Goal: Feedback & Contribution: Submit feedback/report problem

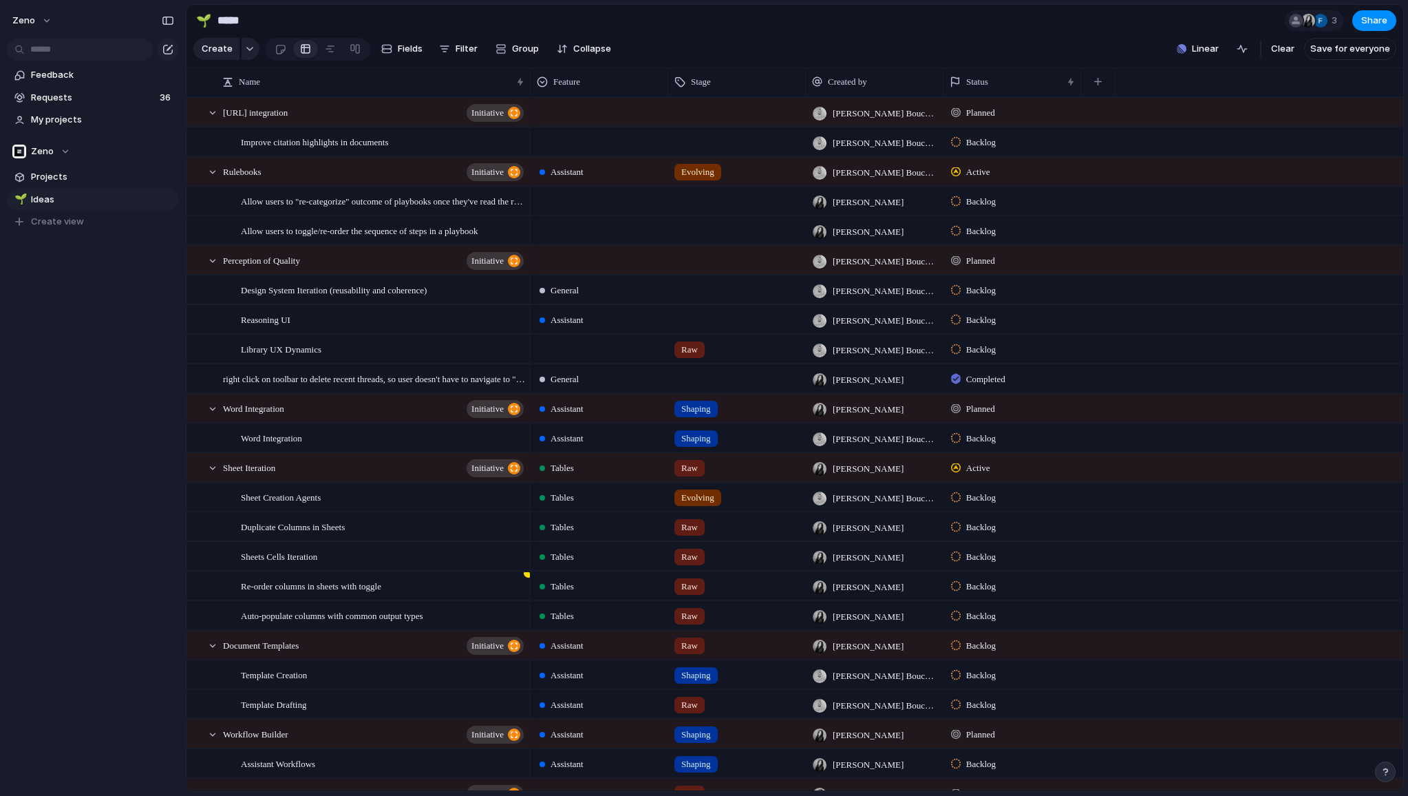
click at [969, 320] on span "Backlog" at bounding box center [981, 320] width 30 height 14
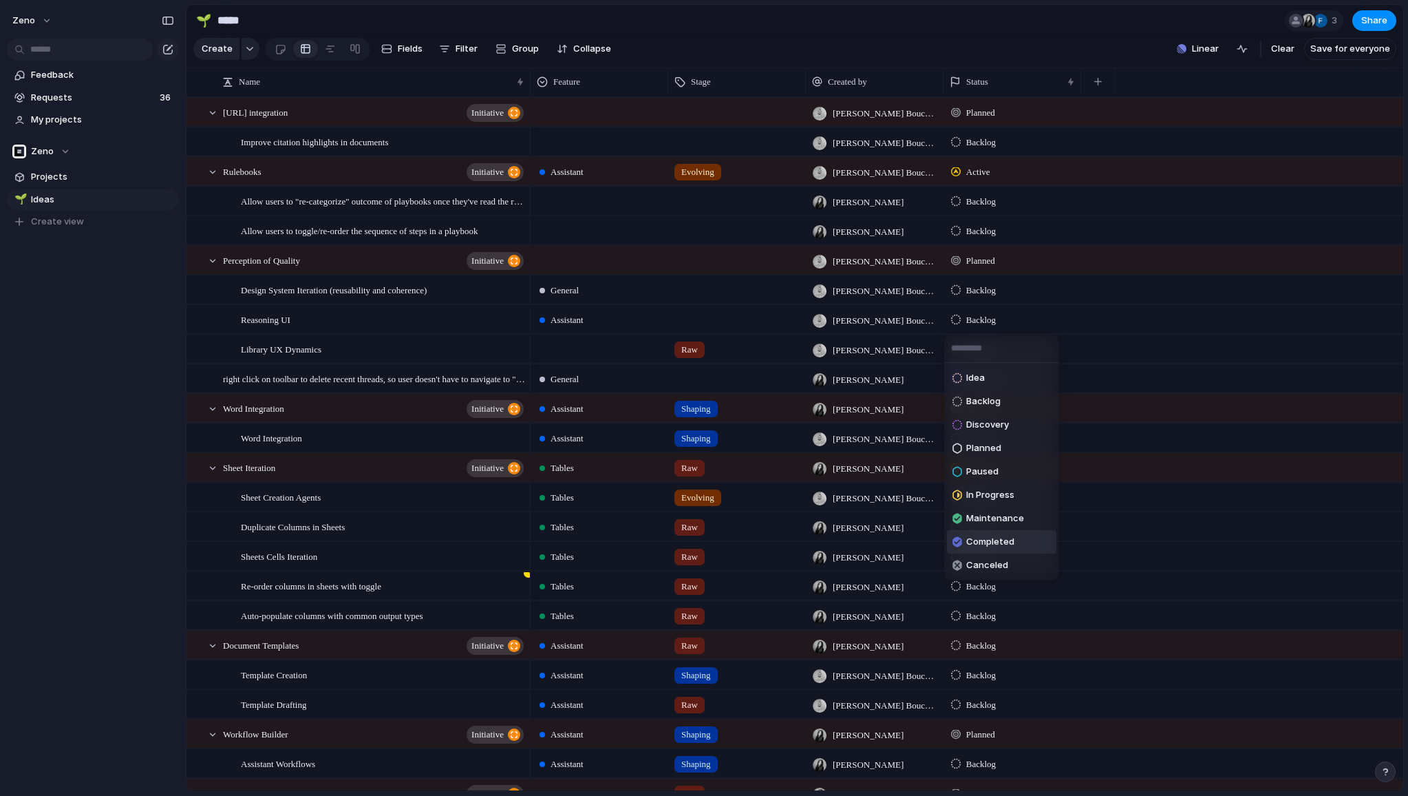
click at [995, 533] on div "Completed" at bounding box center [984, 541] width 62 height 17
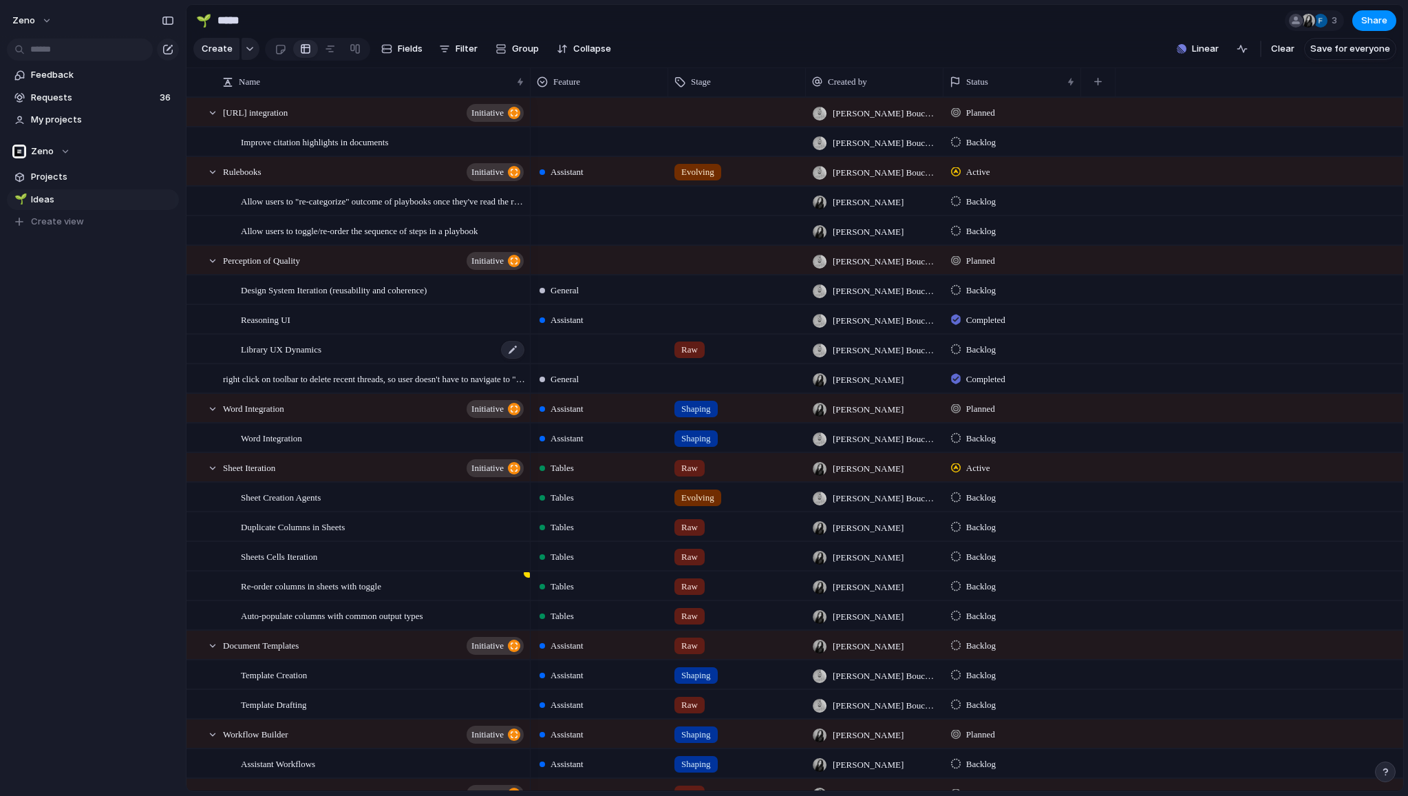
click at [321, 352] on span "Library UX Dynamics" at bounding box center [281, 349] width 81 height 16
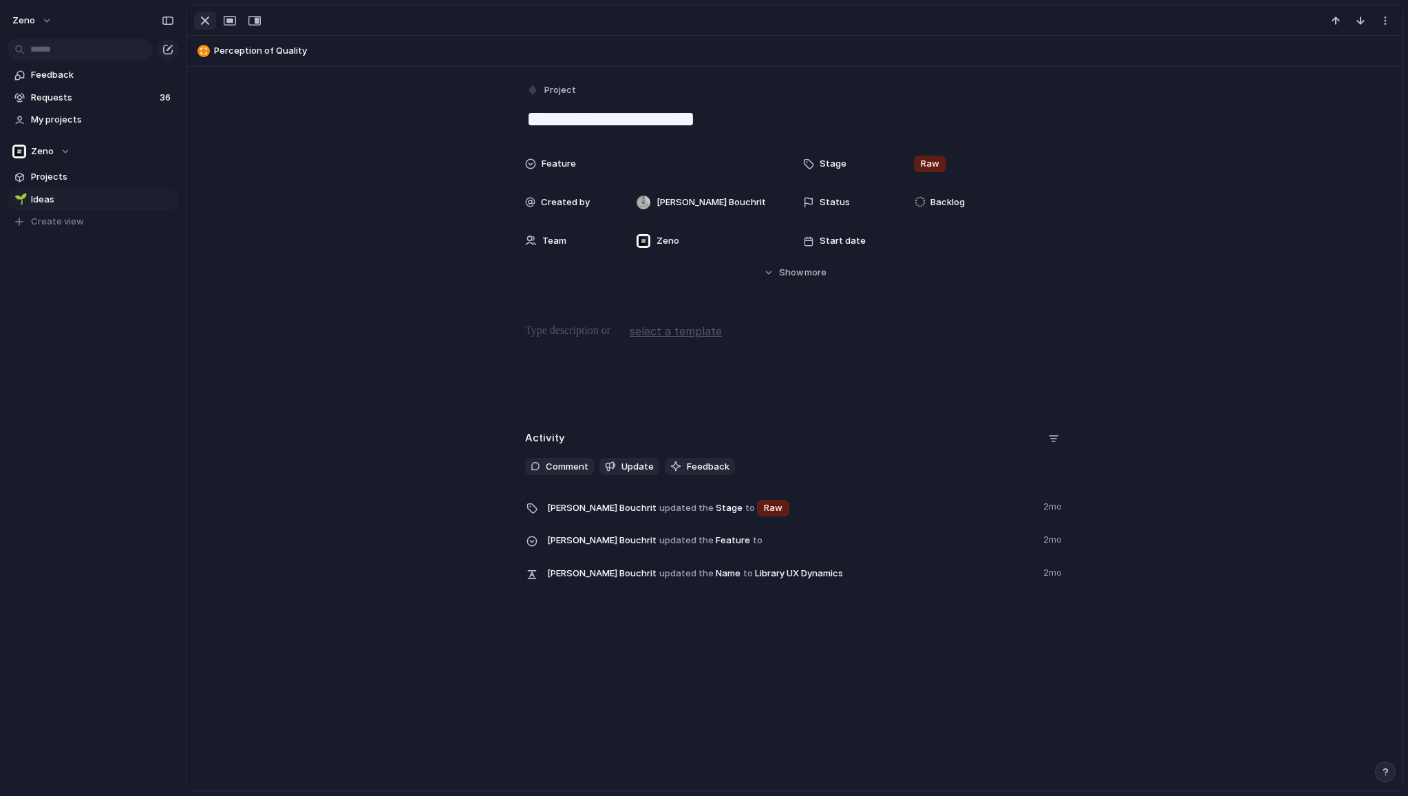
click at [198, 22] on div "button" at bounding box center [205, 20] width 17 height 17
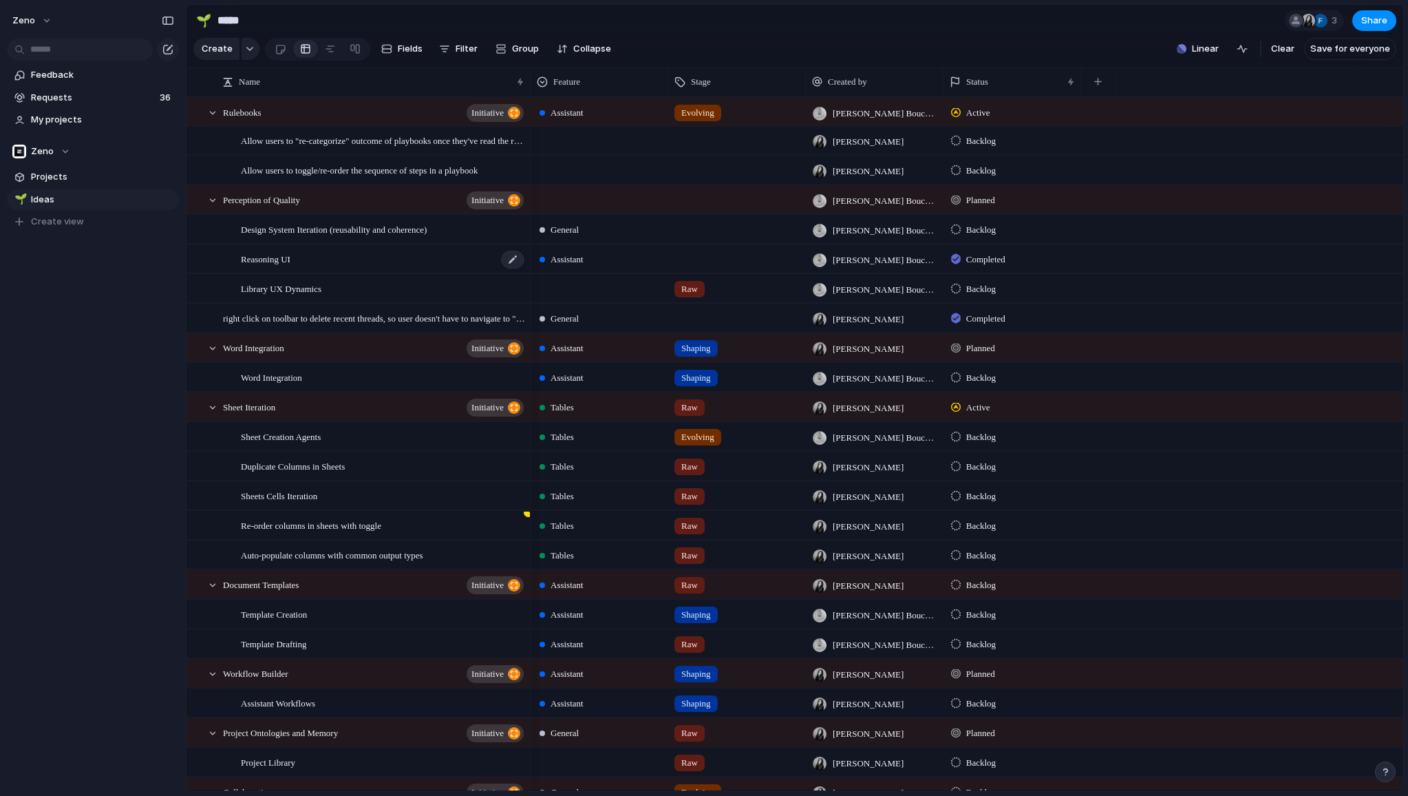
scroll to position [63, 0]
click at [409, 317] on span "right click on toolbar to delete recent threads, so user doesn't have to naviga…" at bounding box center [374, 315] width 303 height 16
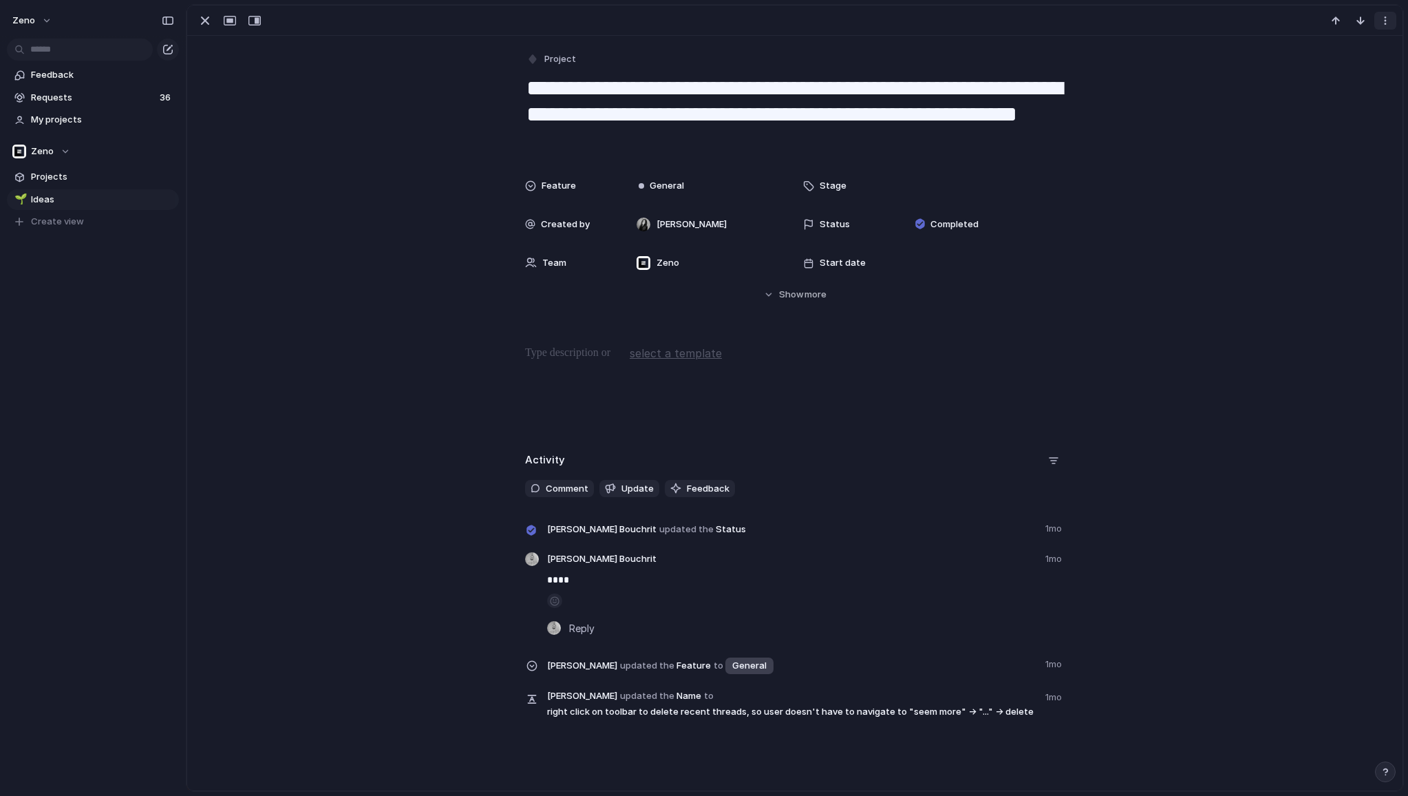
click at [1379, 27] on button "button" at bounding box center [1386, 21] width 22 height 18
click at [202, 20] on div "Mark as duplicate Delete" at bounding box center [704, 398] width 1408 height 796
click at [202, 20] on div "button" at bounding box center [205, 20] width 17 height 17
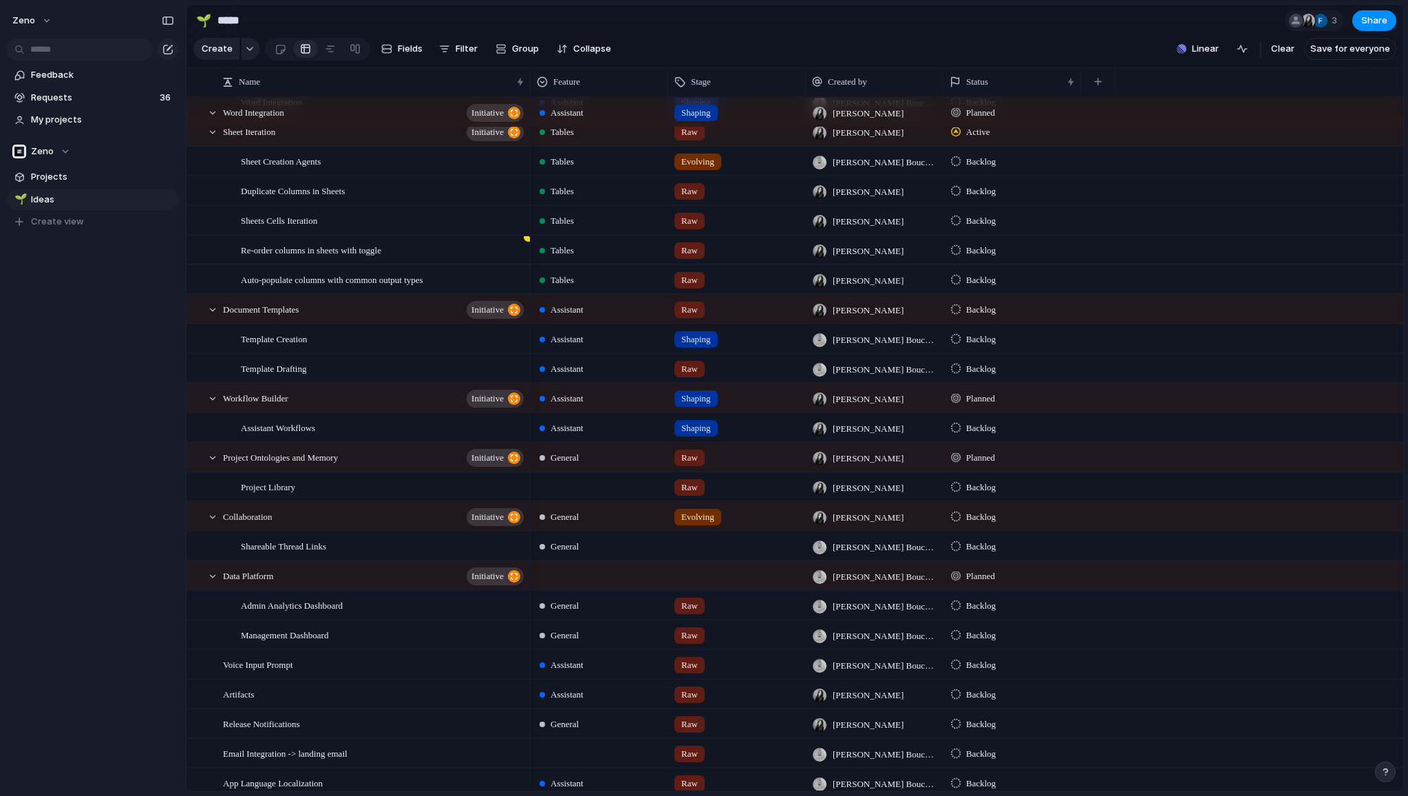
scroll to position [305, 0]
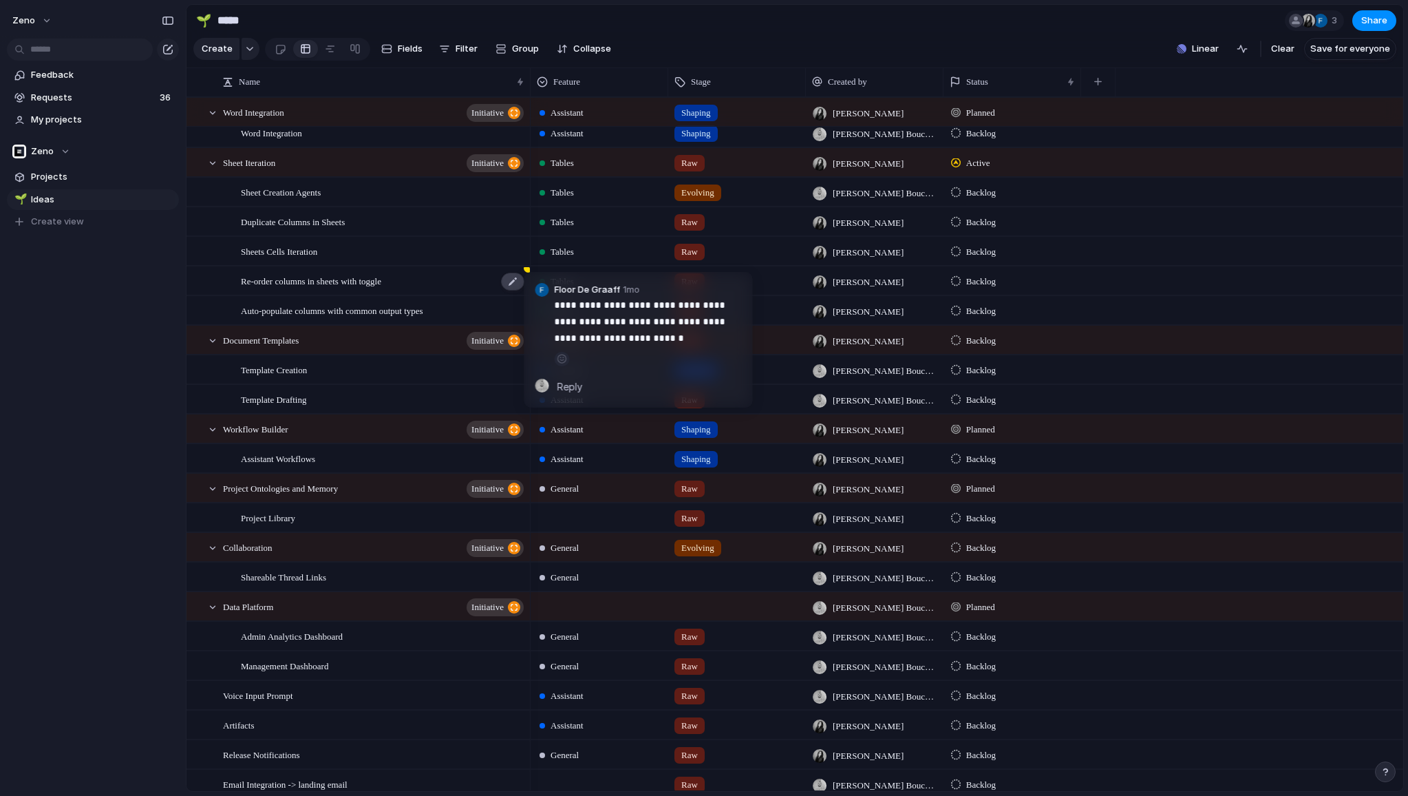
click at [506, 275] on div at bounding box center [512, 282] width 23 height 18
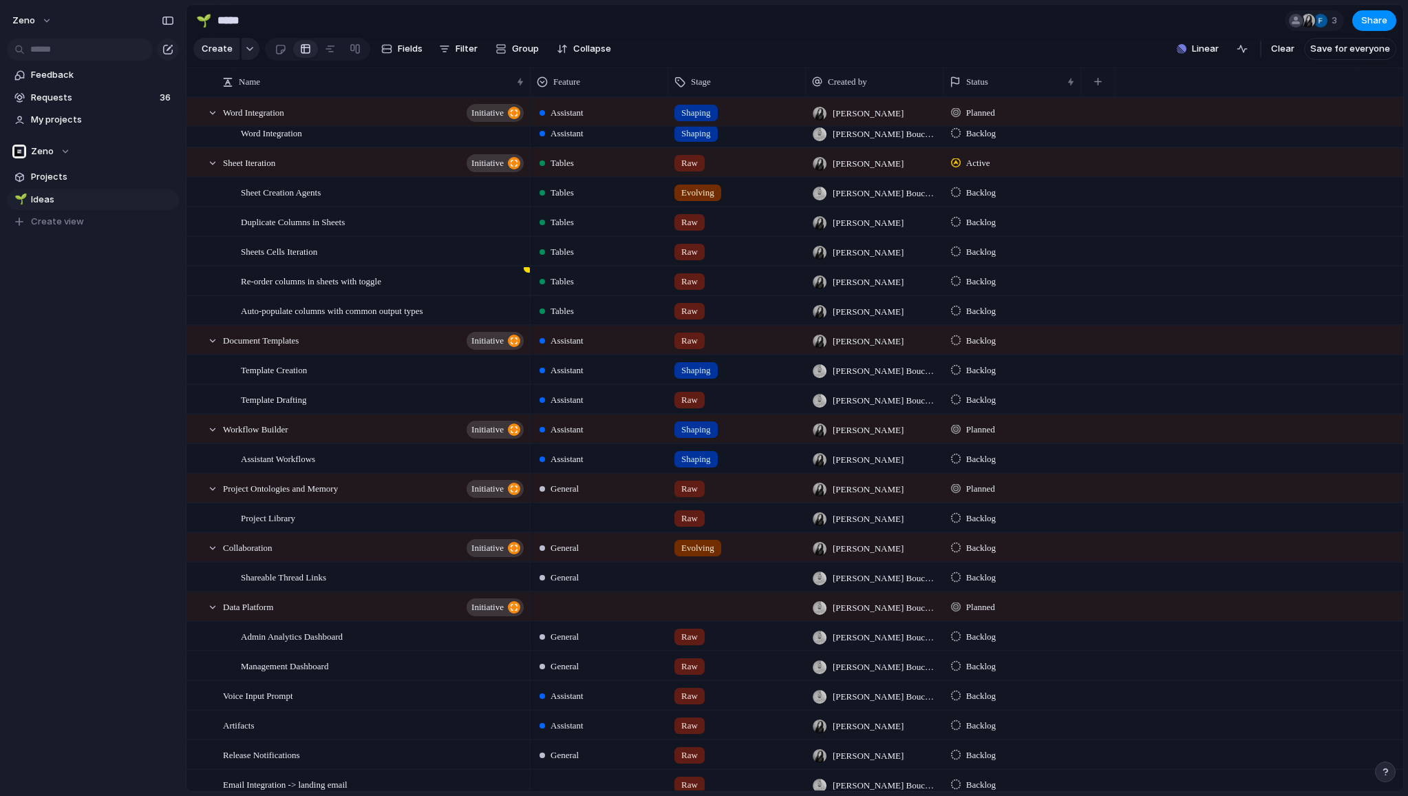
click at [974, 277] on span "Backlog" at bounding box center [981, 282] width 30 height 14
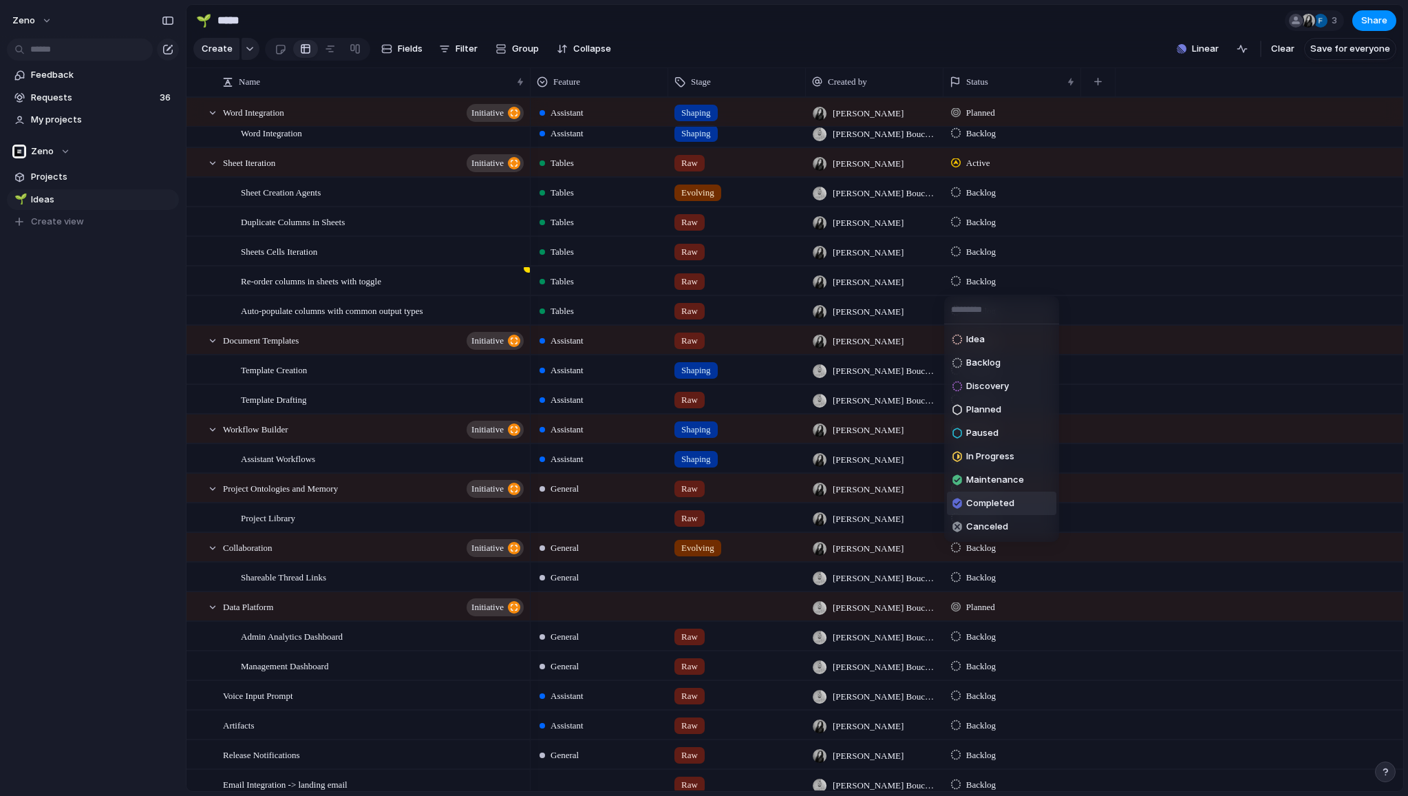
click at [976, 502] on span "Completed" at bounding box center [990, 503] width 48 height 14
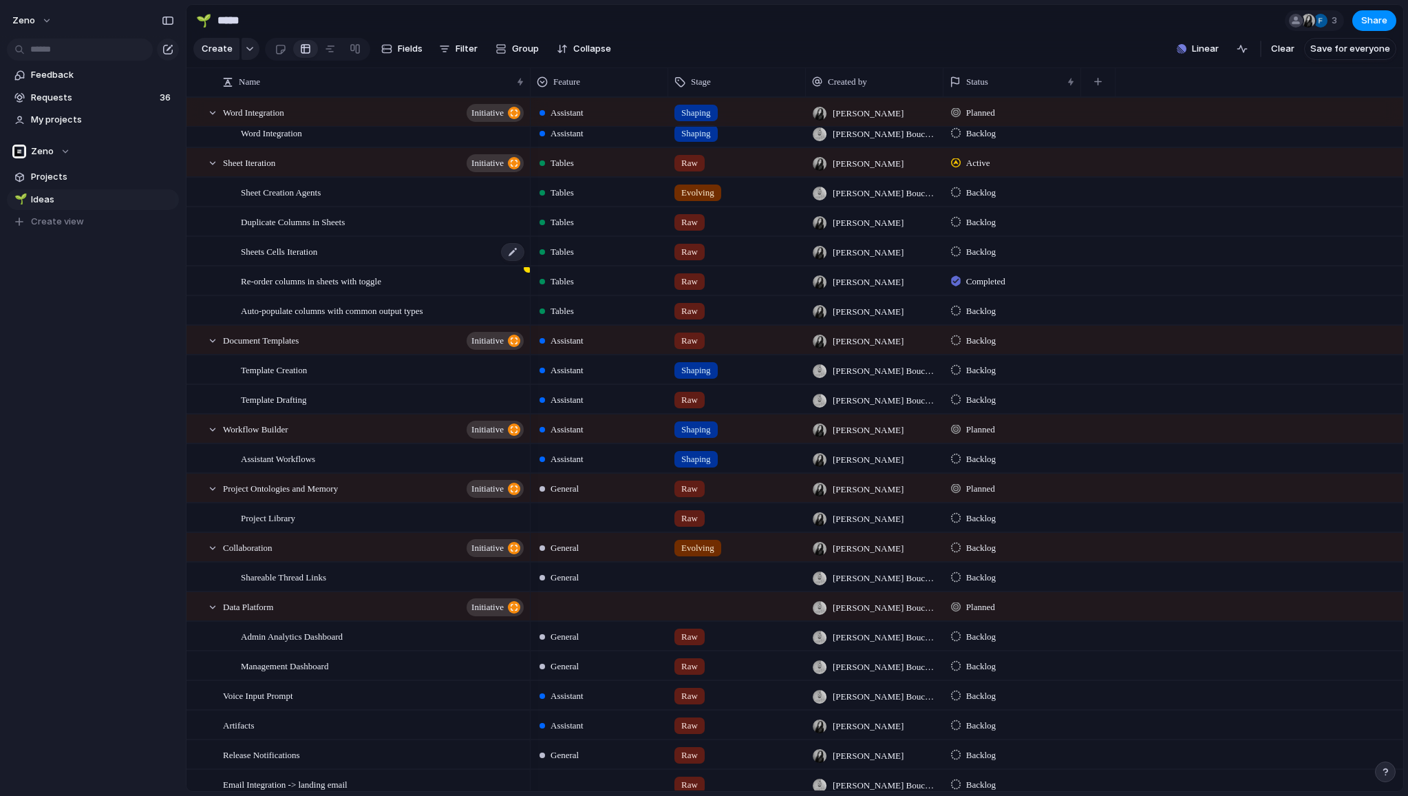
click at [422, 246] on div "Sheets Cells Iteration" at bounding box center [383, 251] width 285 height 28
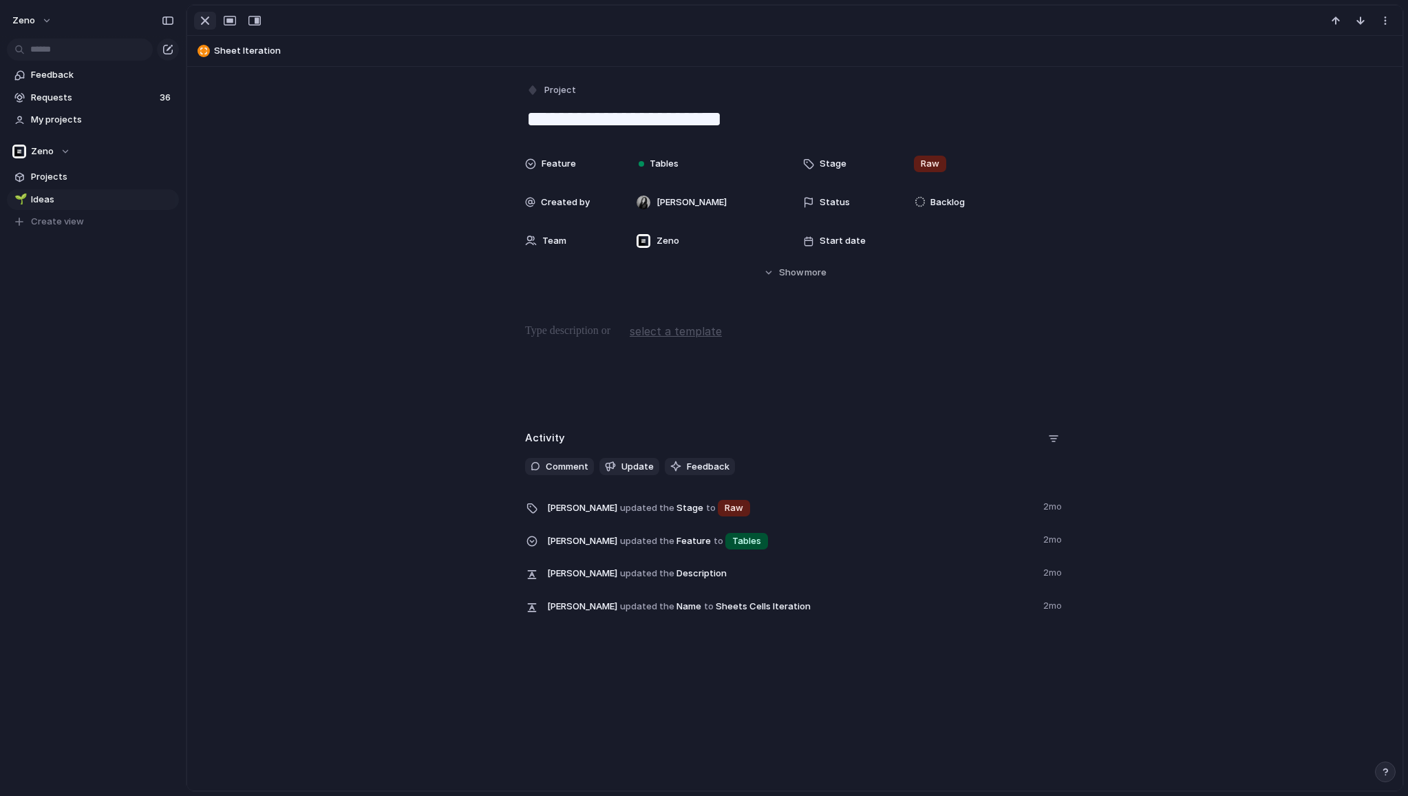
click at [202, 24] on div "button" at bounding box center [205, 20] width 17 height 17
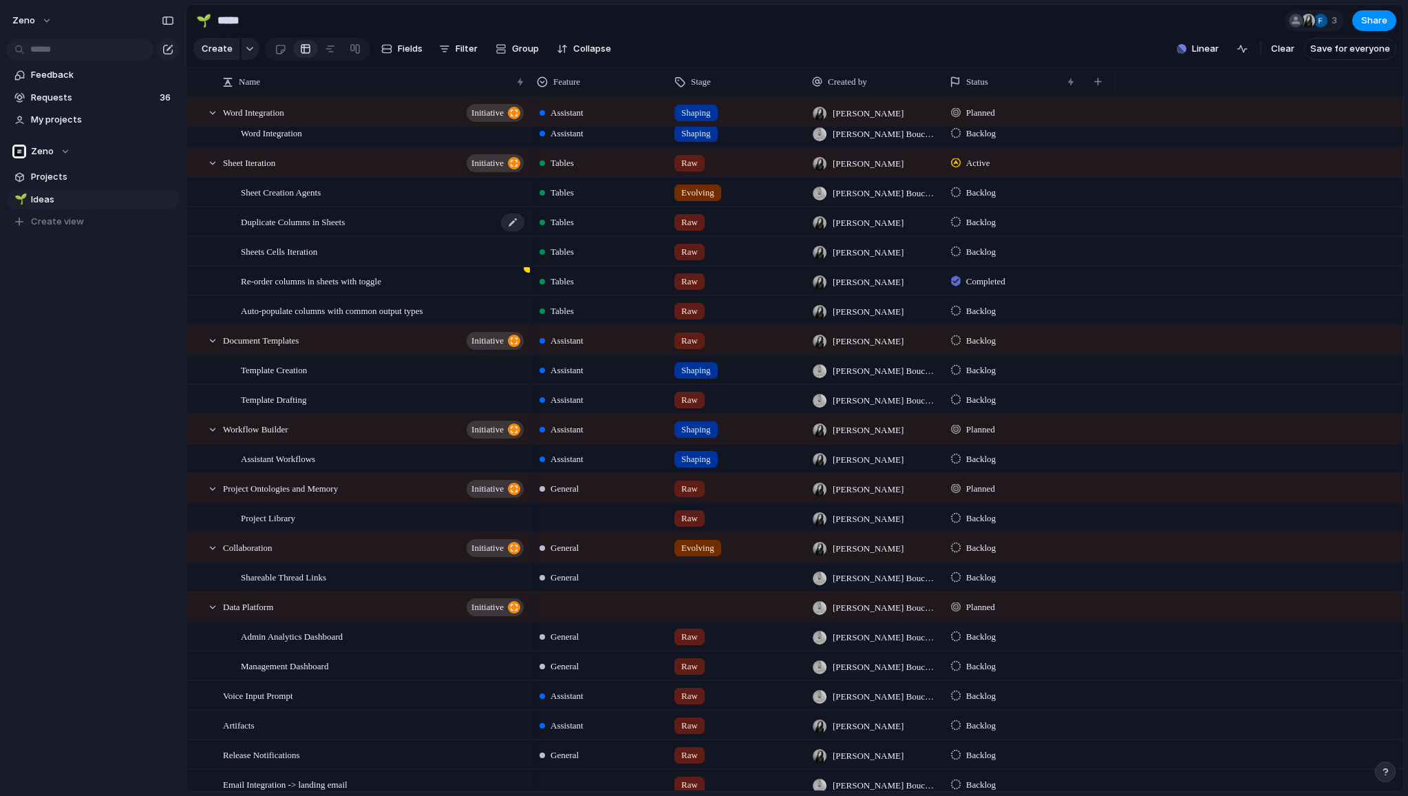
scroll to position [410, 0]
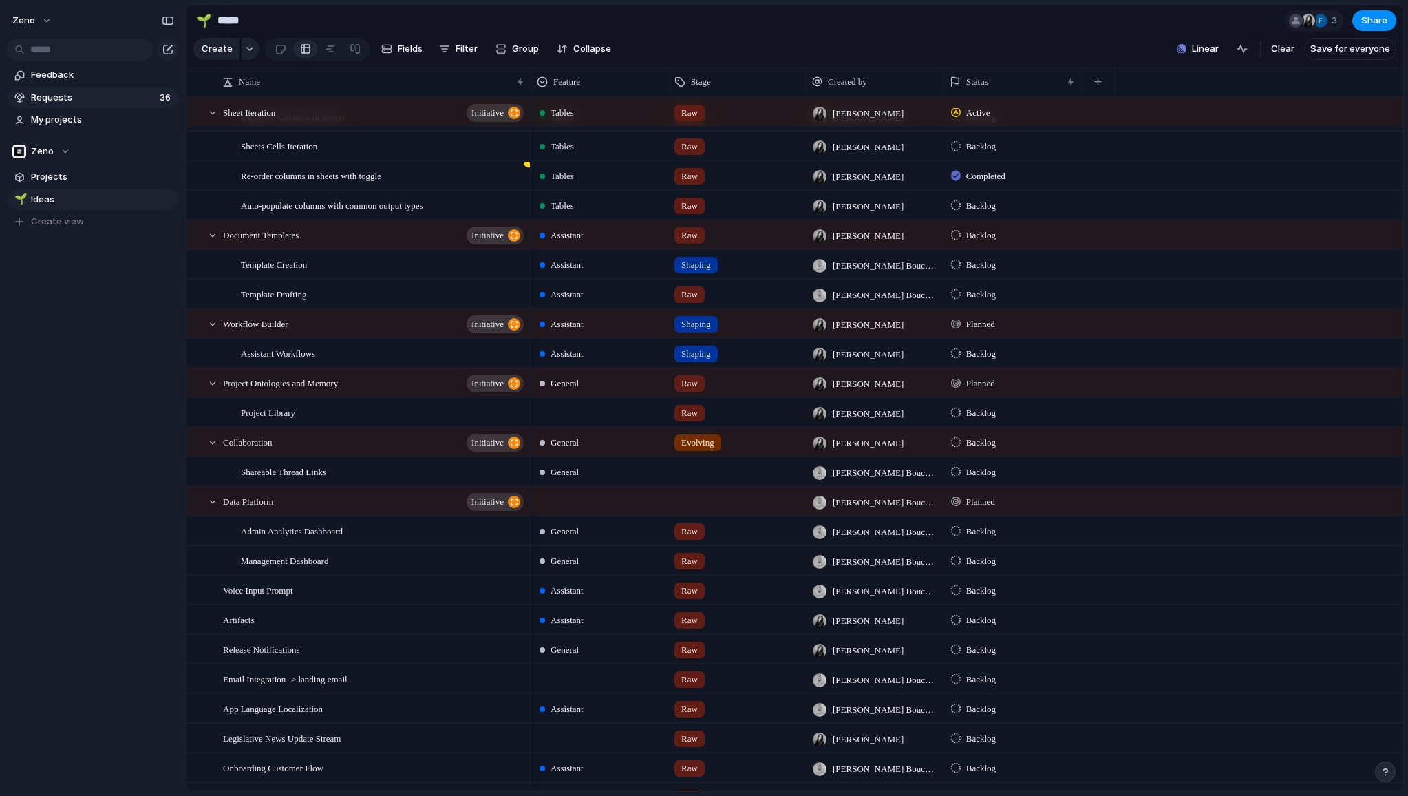
click at [77, 88] on link "Requests 36" at bounding box center [93, 97] width 172 height 21
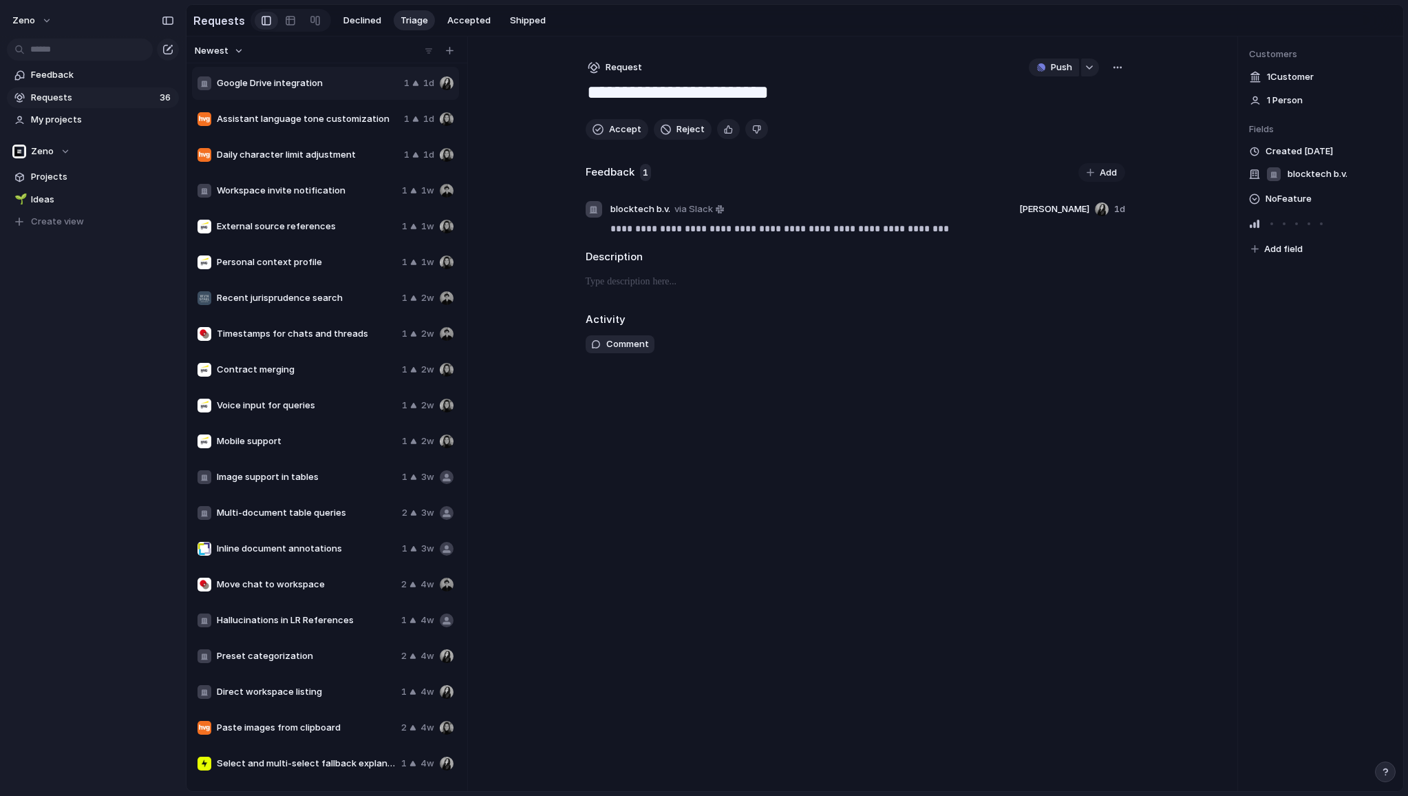
click at [324, 121] on span "Assistant language tone customization" at bounding box center [308, 119] width 182 height 14
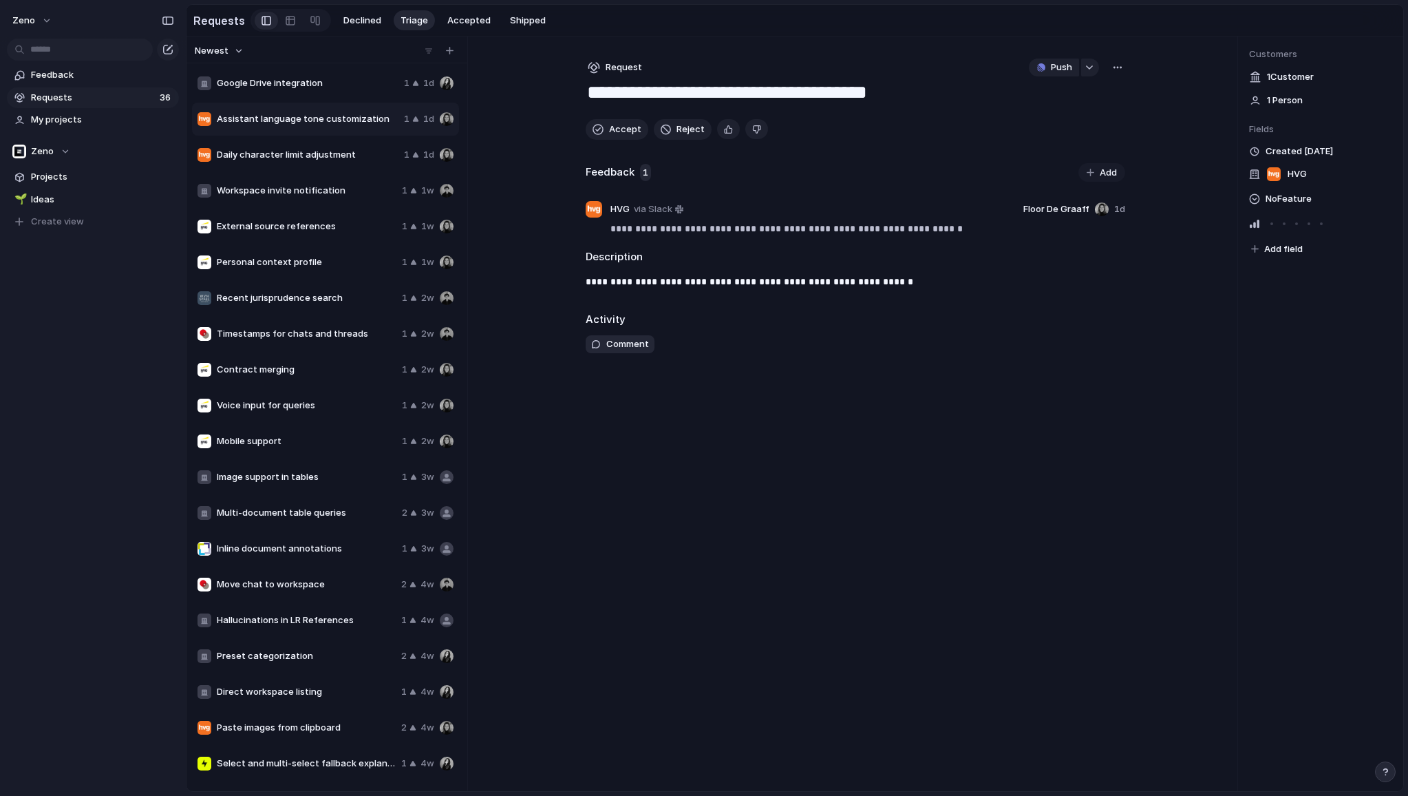
click at [327, 339] on span "Timestamps for chats and threads" at bounding box center [307, 334] width 180 height 14
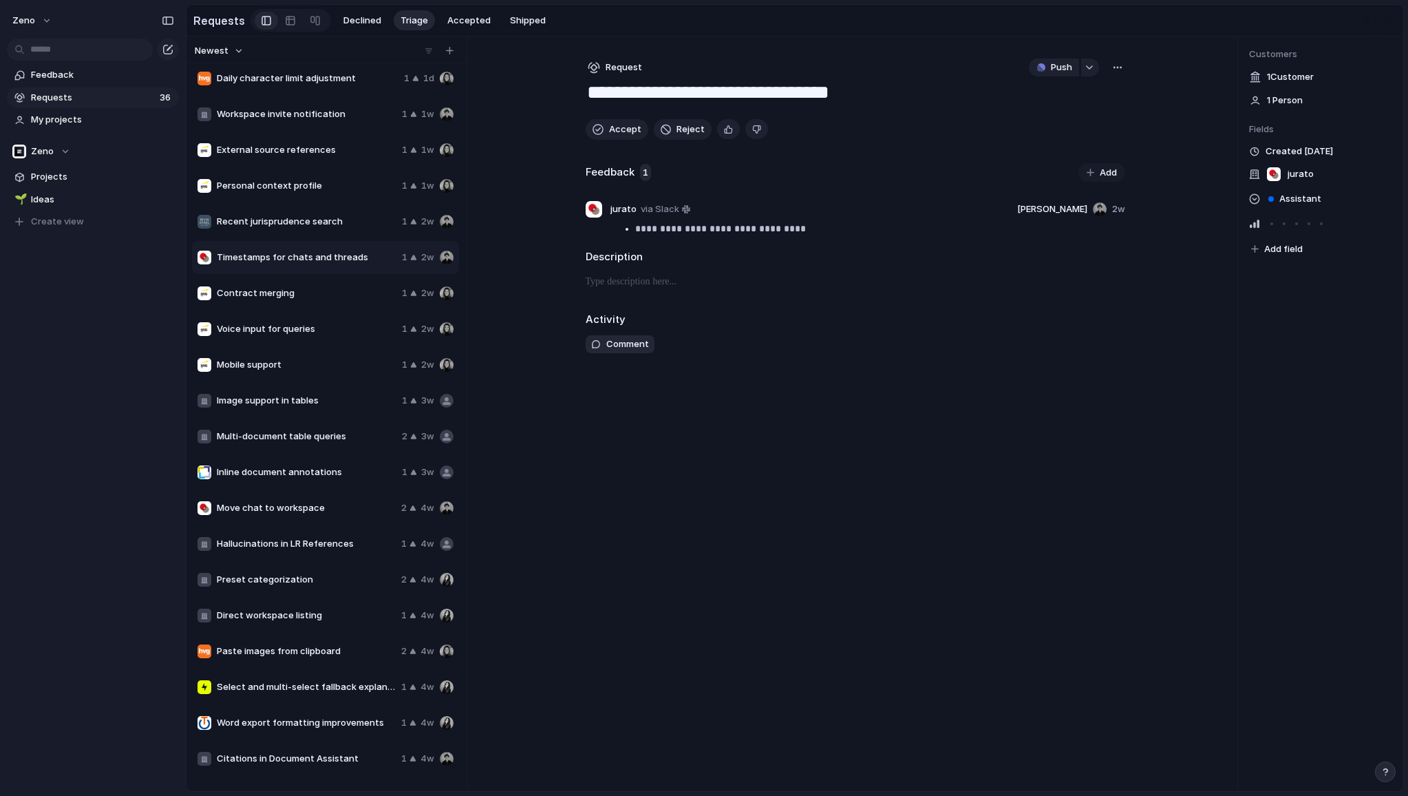
scroll to position [78, 0]
click at [317, 301] on div "Contract merging 1 2w" at bounding box center [325, 291] width 267 height 33
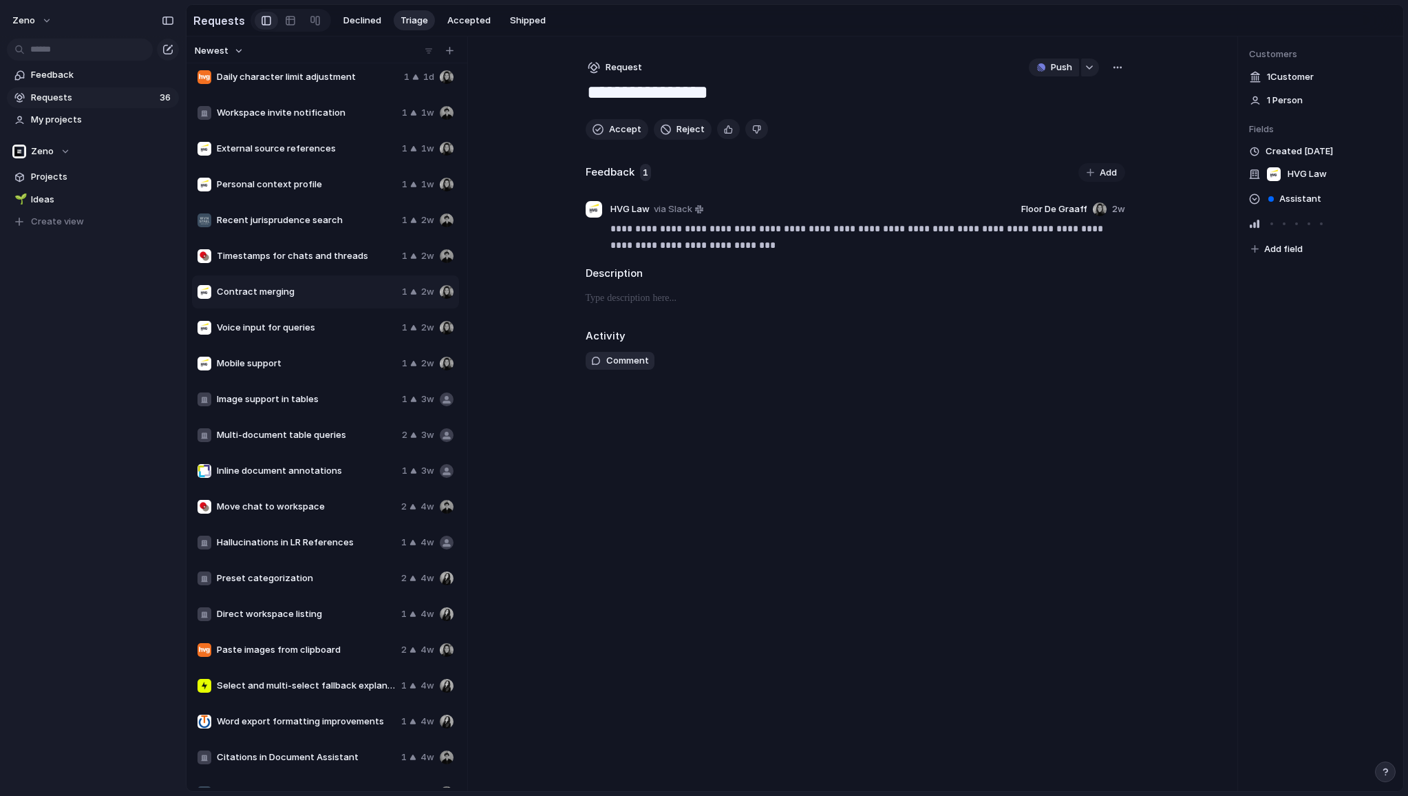
click at [321, 257] on span "Timestamps for chats and threads" at bounding box center [307, 256] width 180 height 14
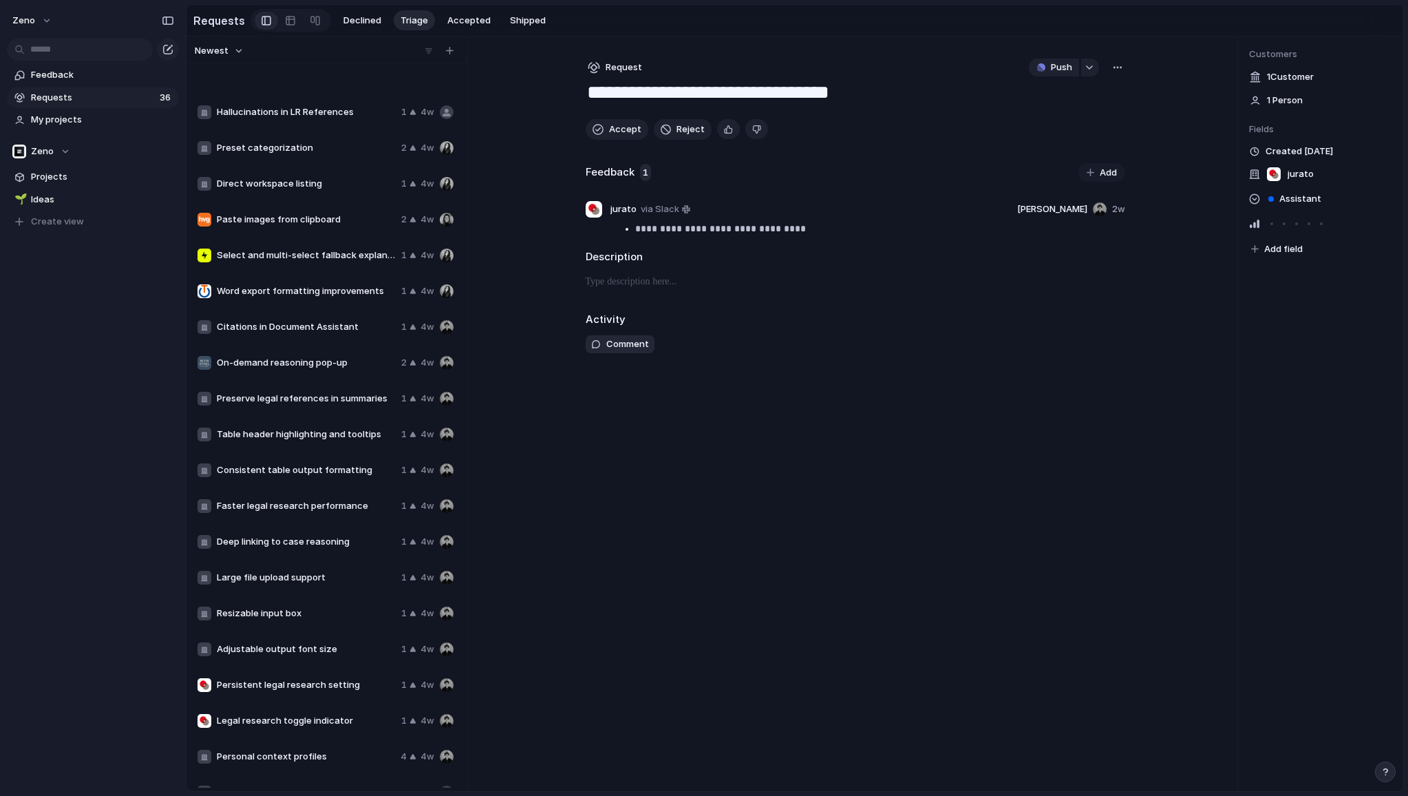
scroll to position [602, 0]
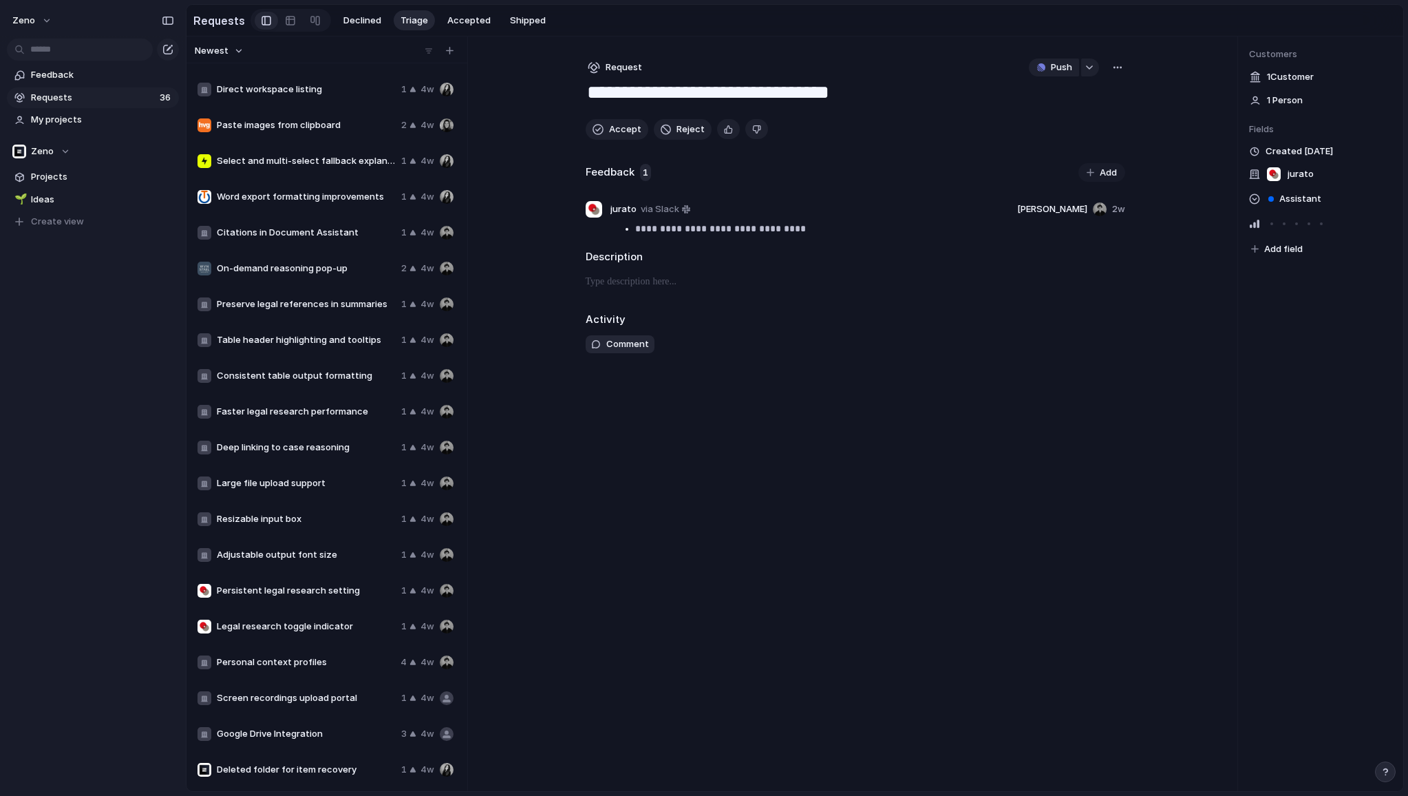
click at [290, 520] on span "Resizable input box" at bounding box center [306, 519] width 179 height 14
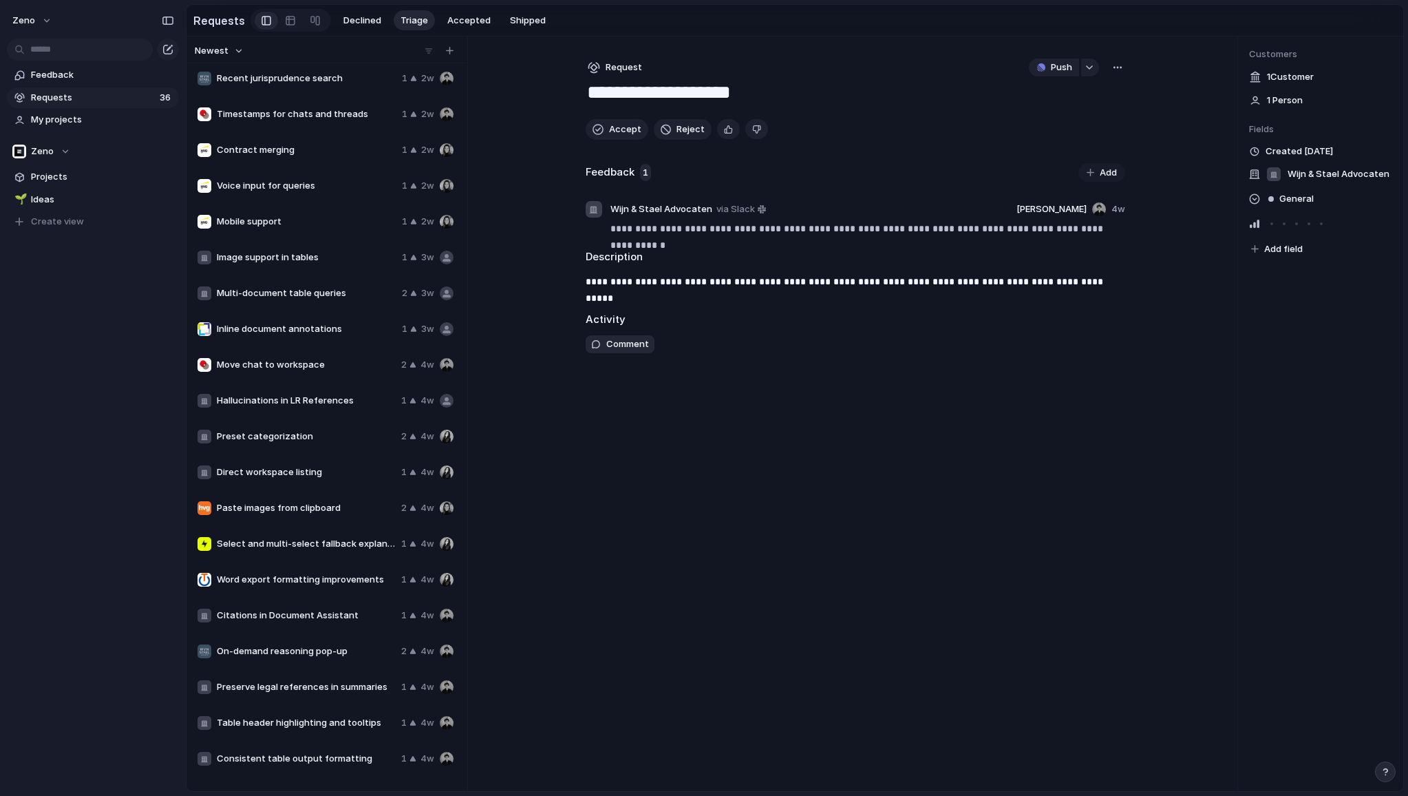
scroll to position [162, 0]
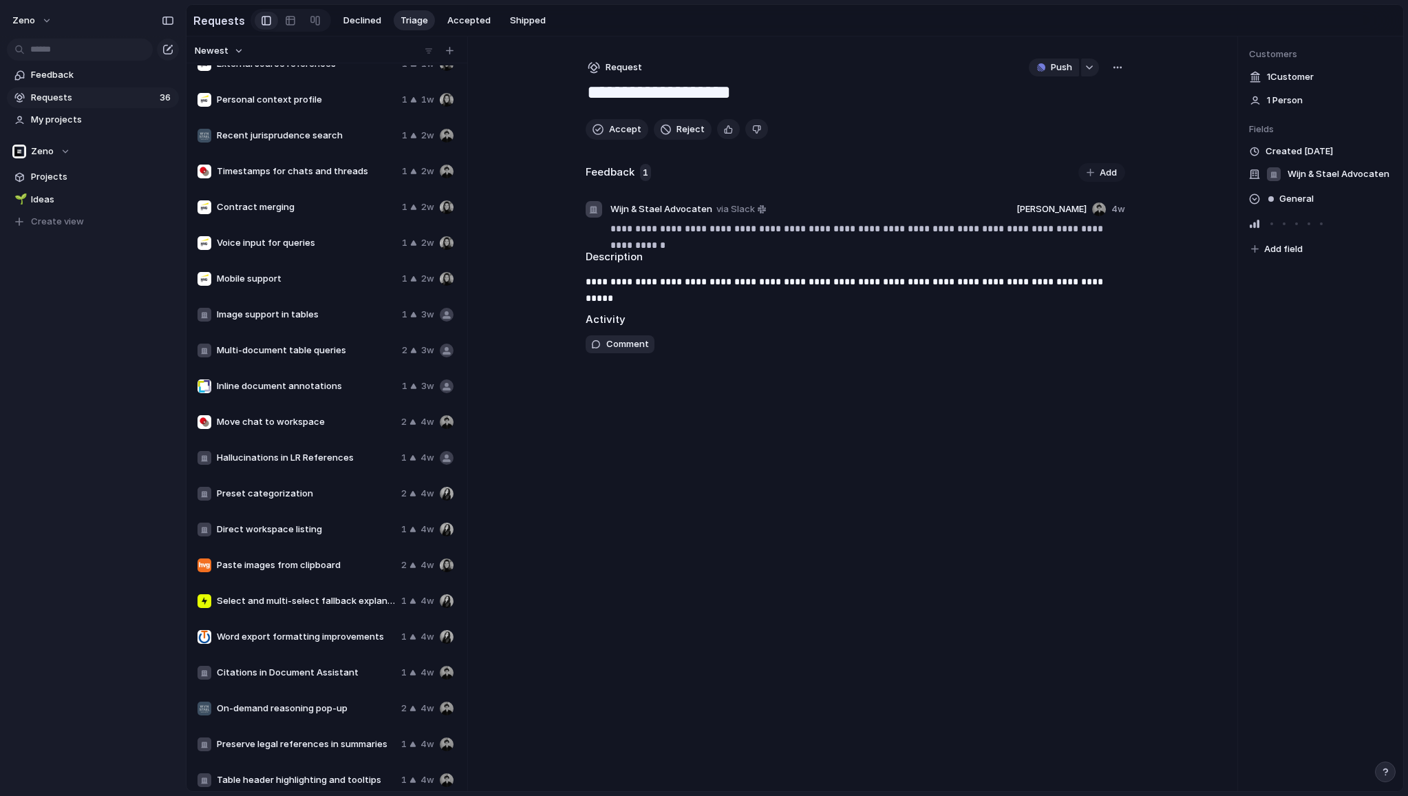
click at [270, 208] on span "Contract merging" at bounding box center [307, 207] width 180 height 14
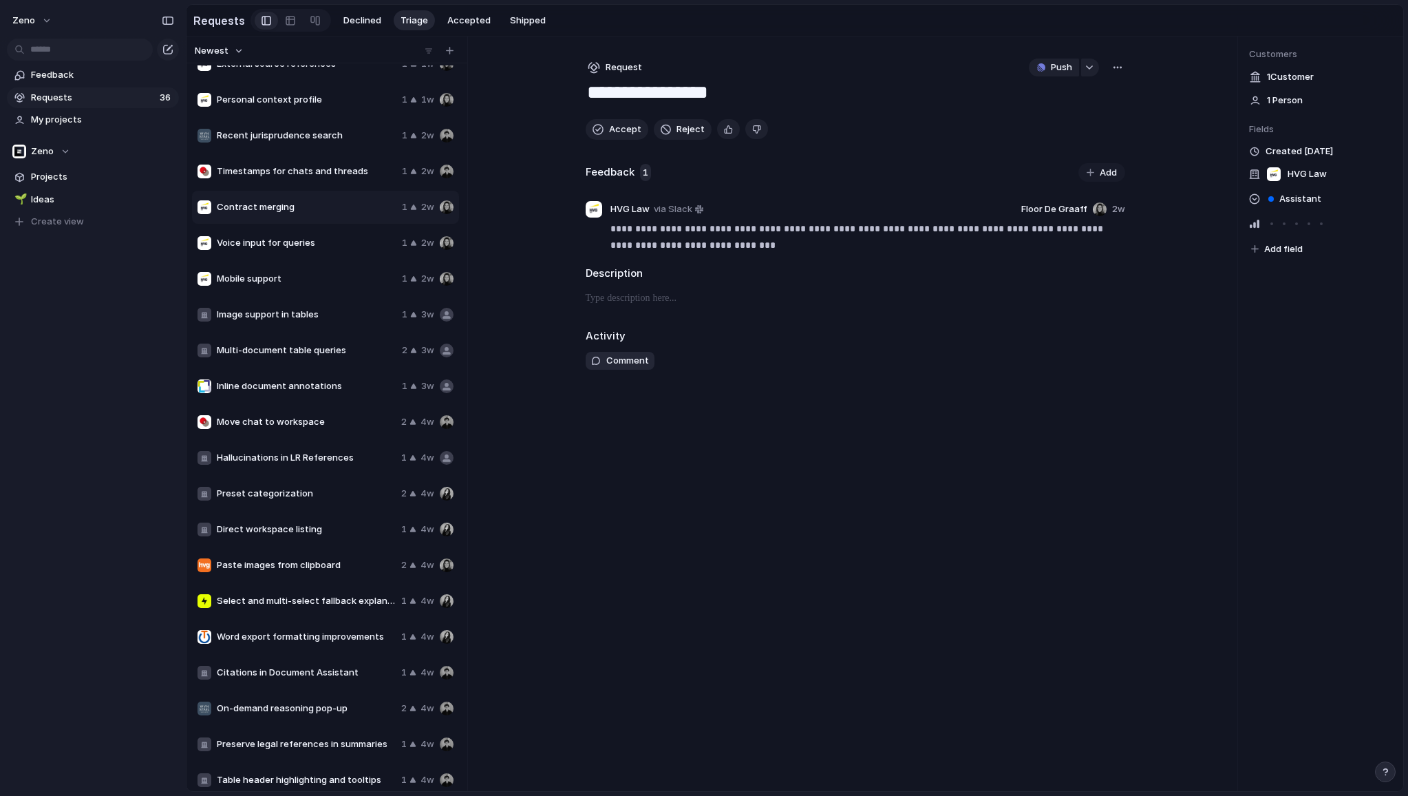
click at [293, 242] on span "Voice input for queries" at bounding box center [307, 243] width 180 height 14
click at [288, 268] on div "Mobile support 1 2w" at bounding box center [325, 278] width 267 height 33
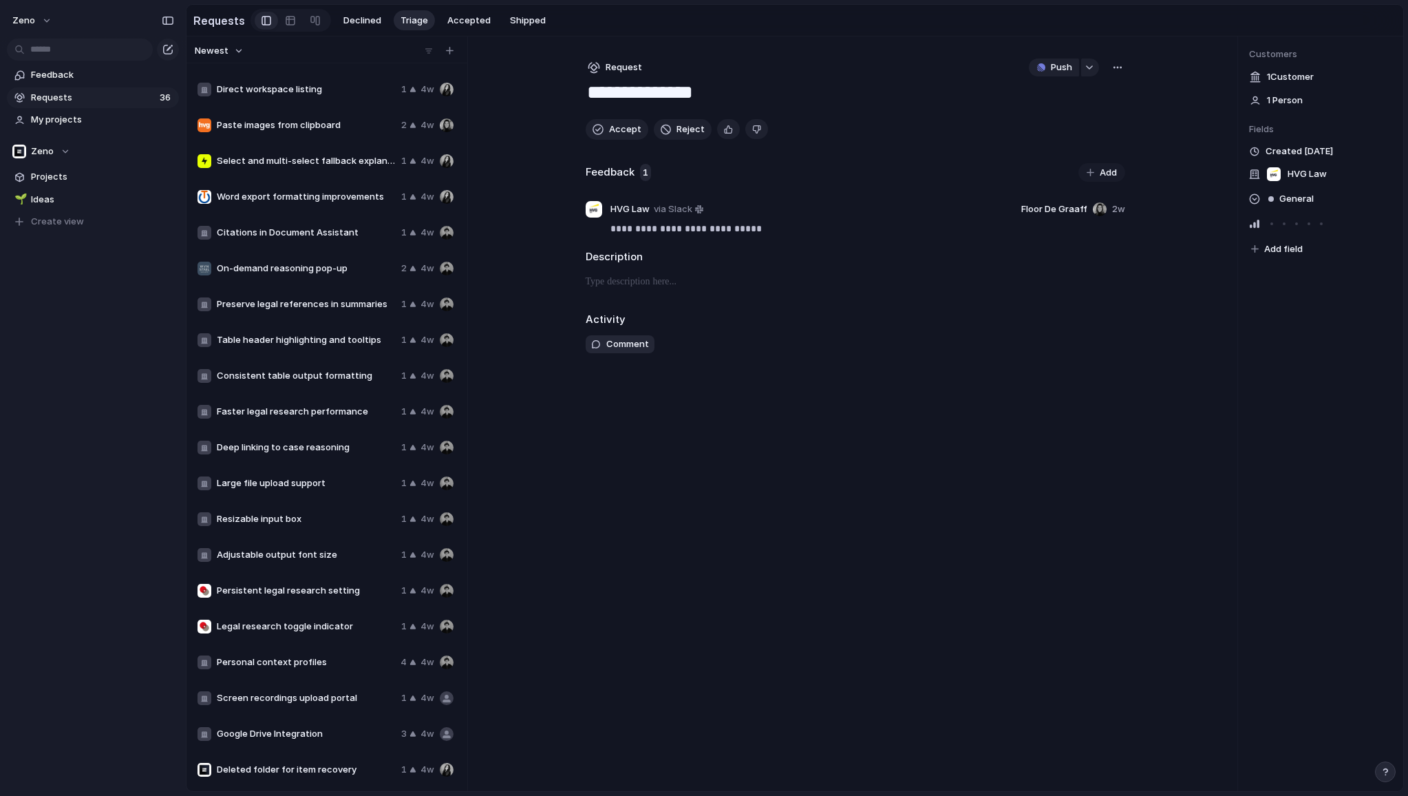
click at [303, 759] on div "Deleted folder for item recovery 1 4w" at bounding box center [325, 769] width 267 height 33
click at [295, 695] on span "Screen recordings upload portal" at bounding box center [306, 698] width 179 height 14
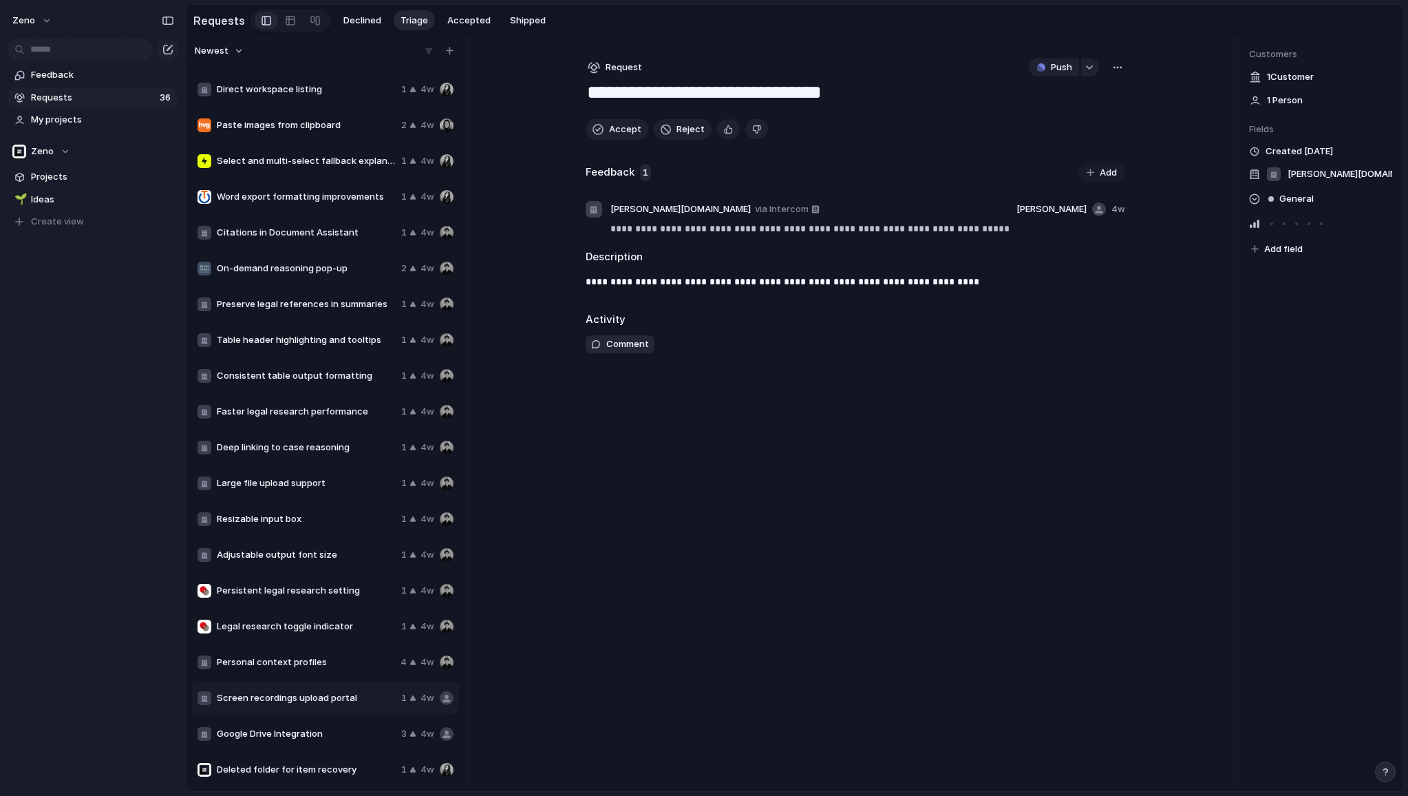
click at [316, 653] on div "Personal context profiles 4 4w" at bounding box center [325, 662] width 267 height 33
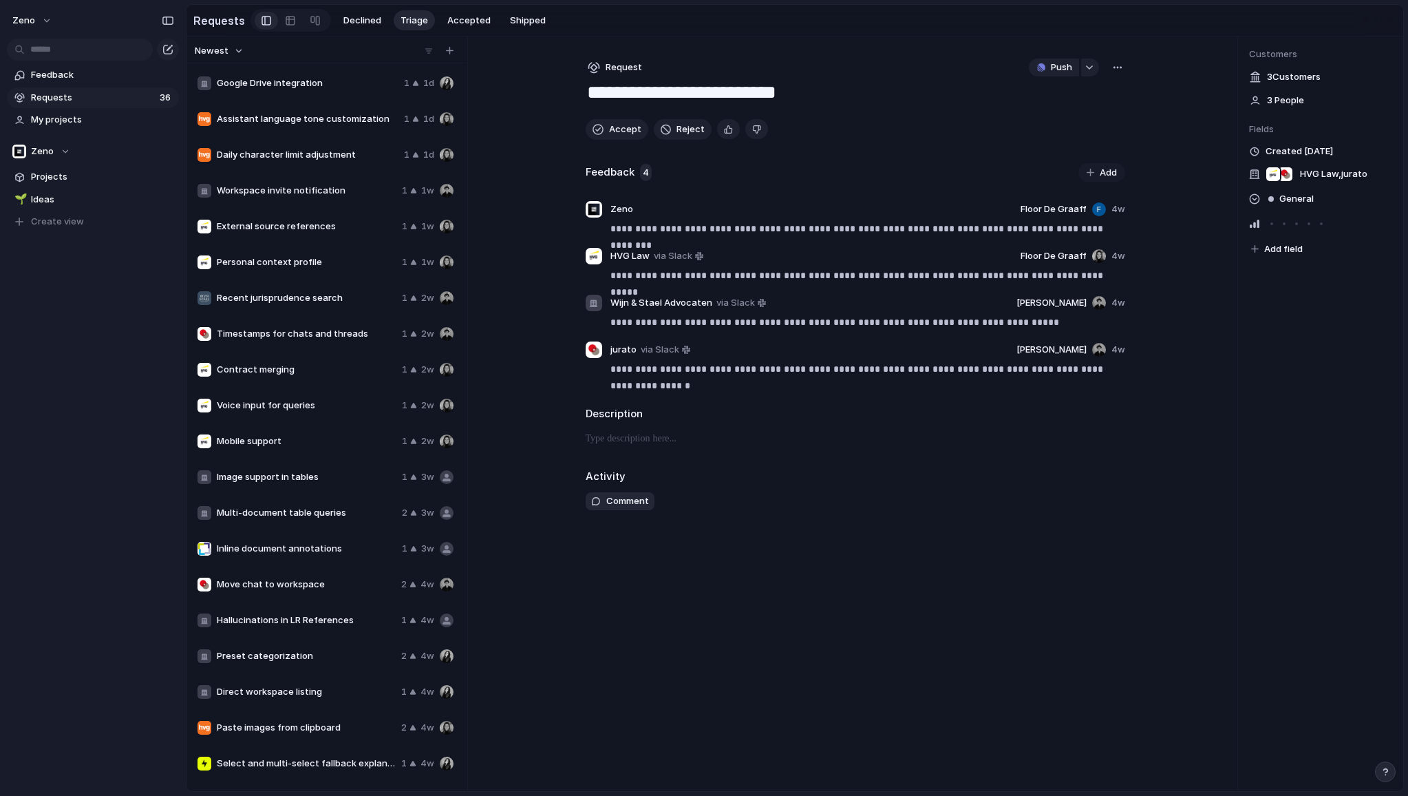
click at [269, 679] on div "Direct workspace listing 1 4w" at bounding box center [325, 691] width 267 height 33
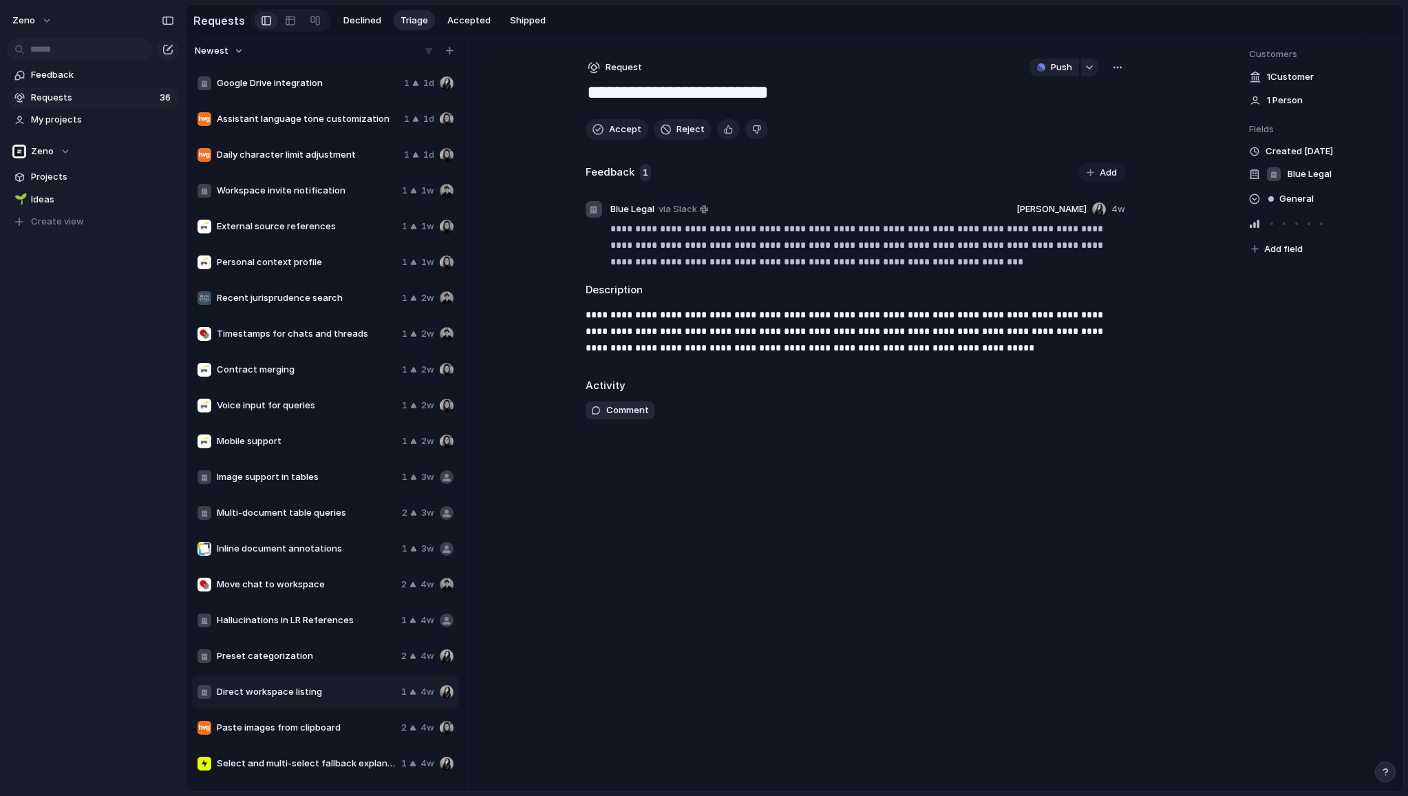
click at [246, 555] on div "Inline document annotations 1 3w" at bounding box center [325, 548] width 267 height 33
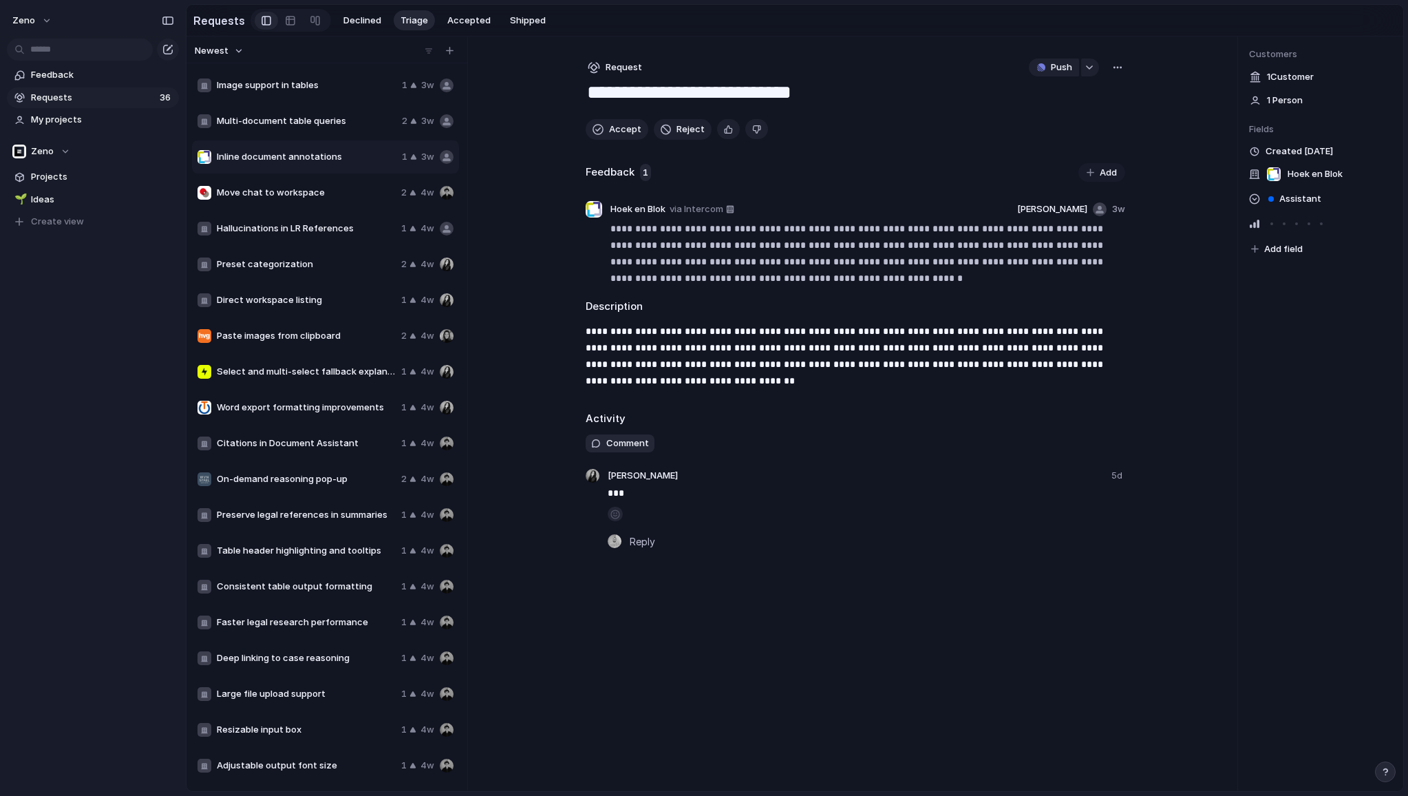
scroll to position [602, 0]
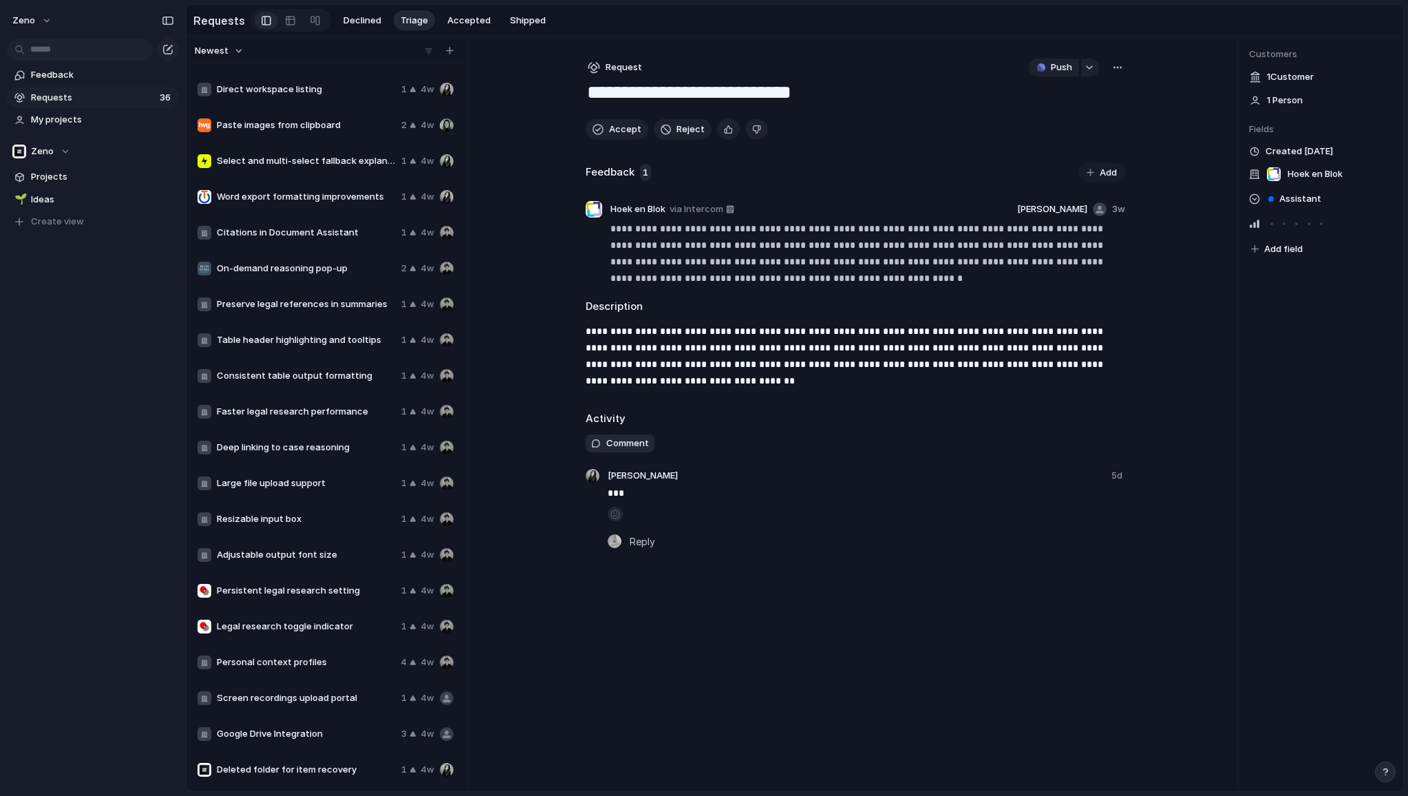
click at [275, 624] on span "Legal research toggle indicator" at bounding box center [306, 627] width 179 height 14
type textarea "**********"
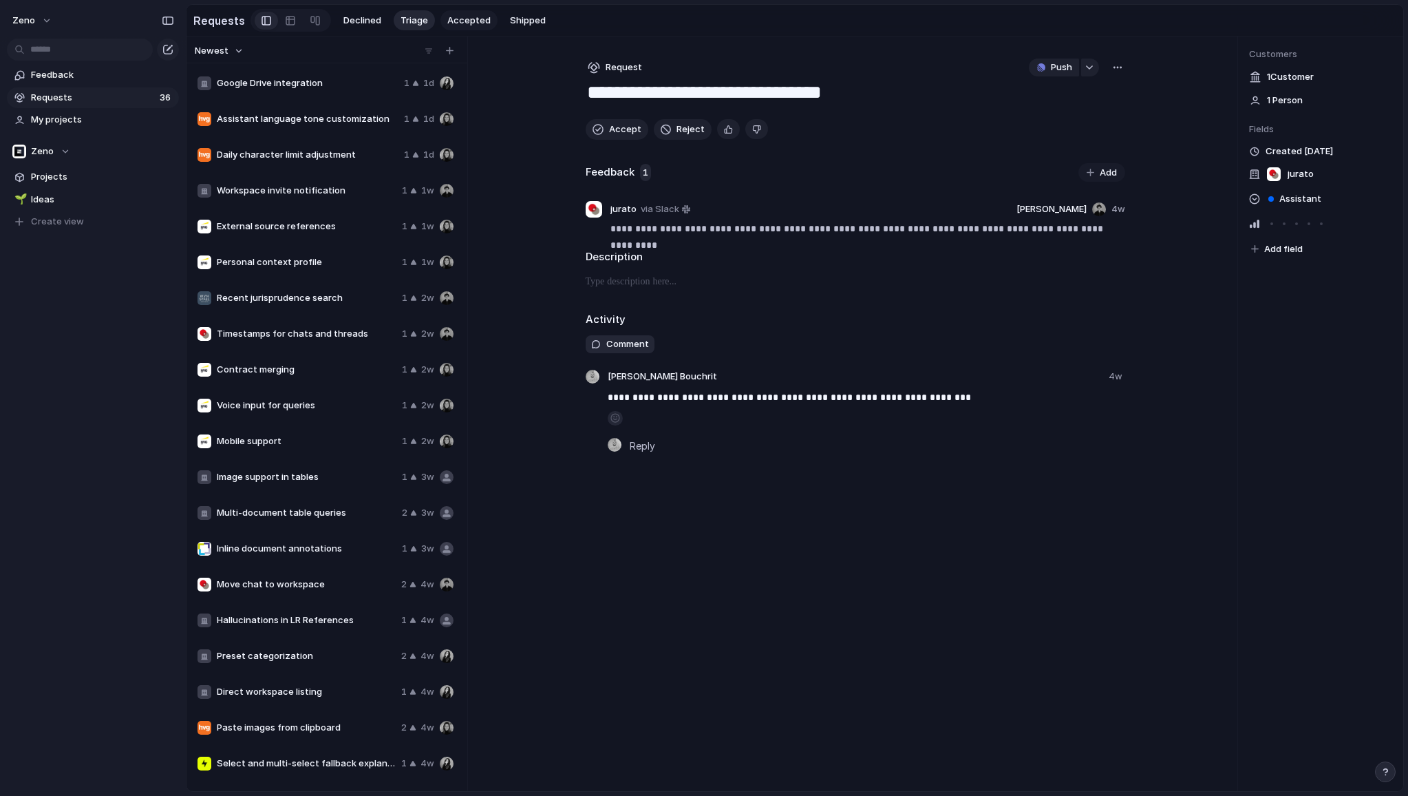
click at [457, 23] on span "Accepted" at bounding box center [468, 21] width 43 height 14
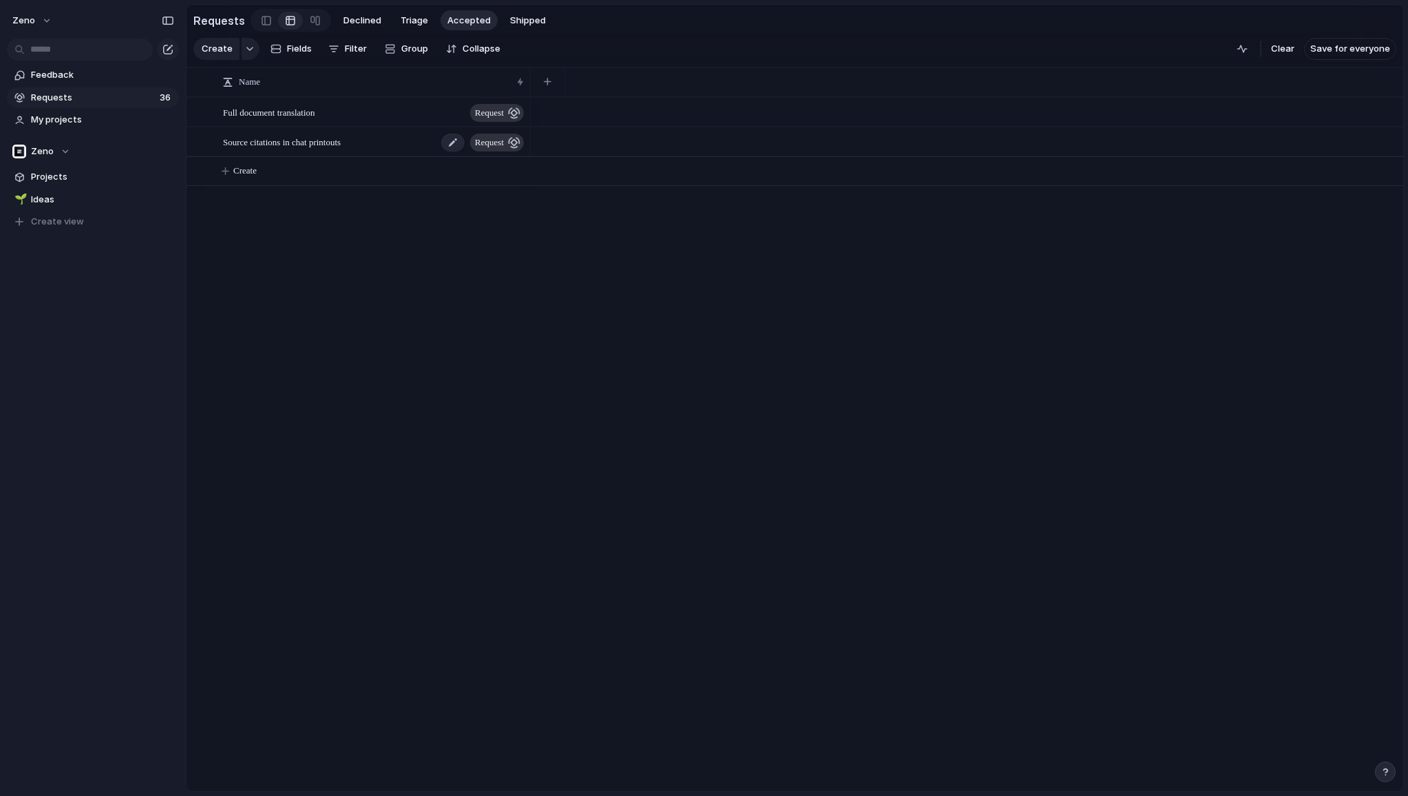
click at [313, 138] on span "Source citations in chat printouts" at bounding box center [282, 142] width 118 height 16
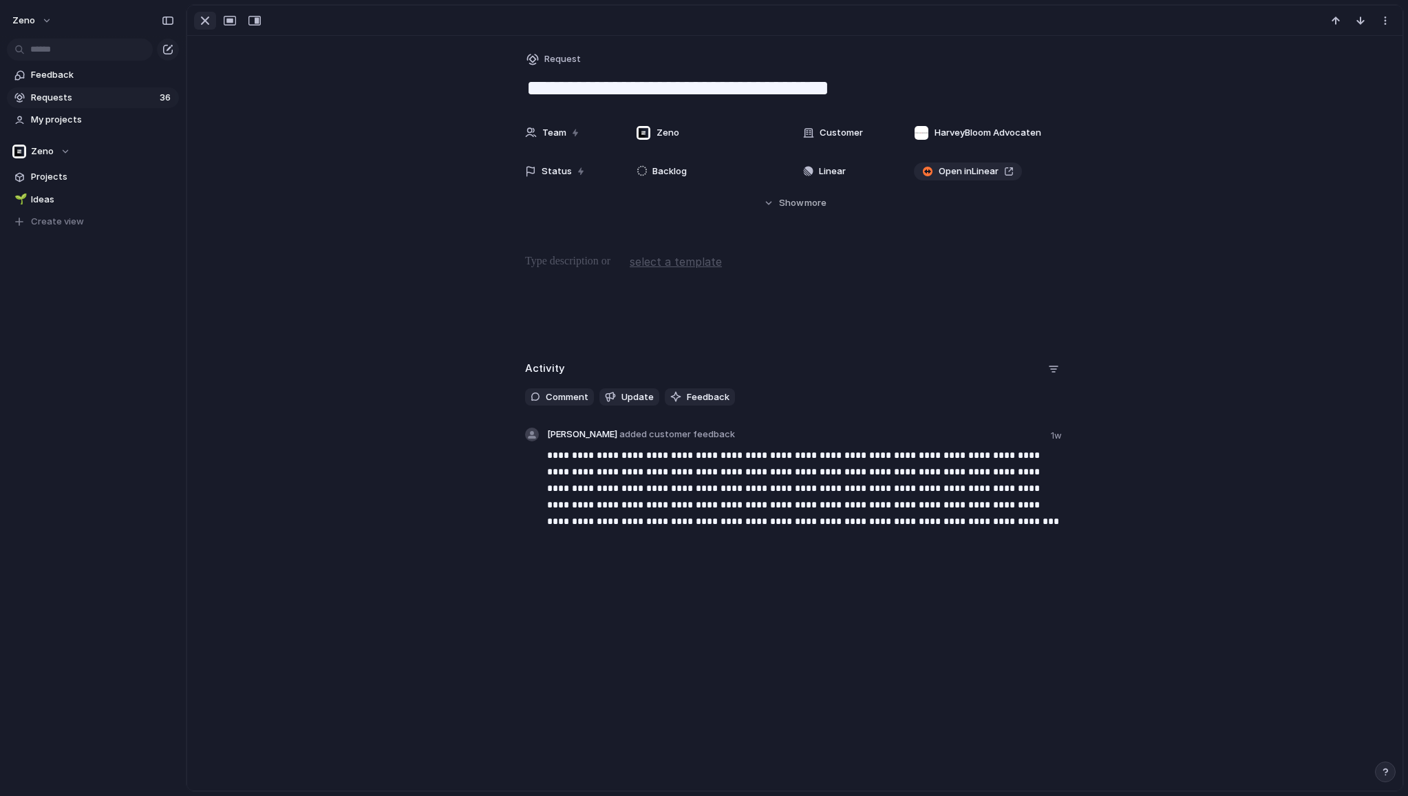
click at [203, 17] on div "button" at bounding box center [205, 20] width 17 height 17
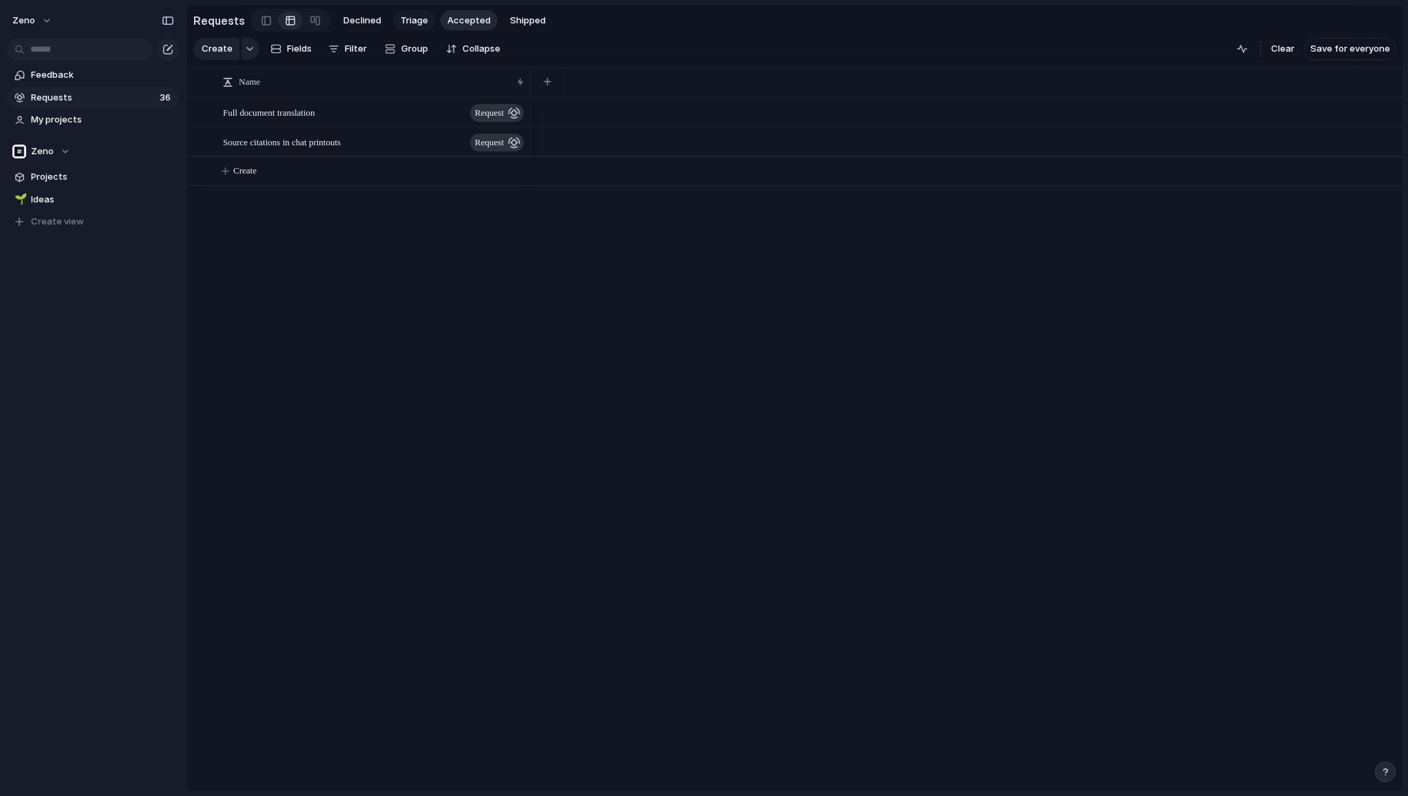
click at [414, 14] on span "Triage" at bounding box center [415, 21] width 28 height 14
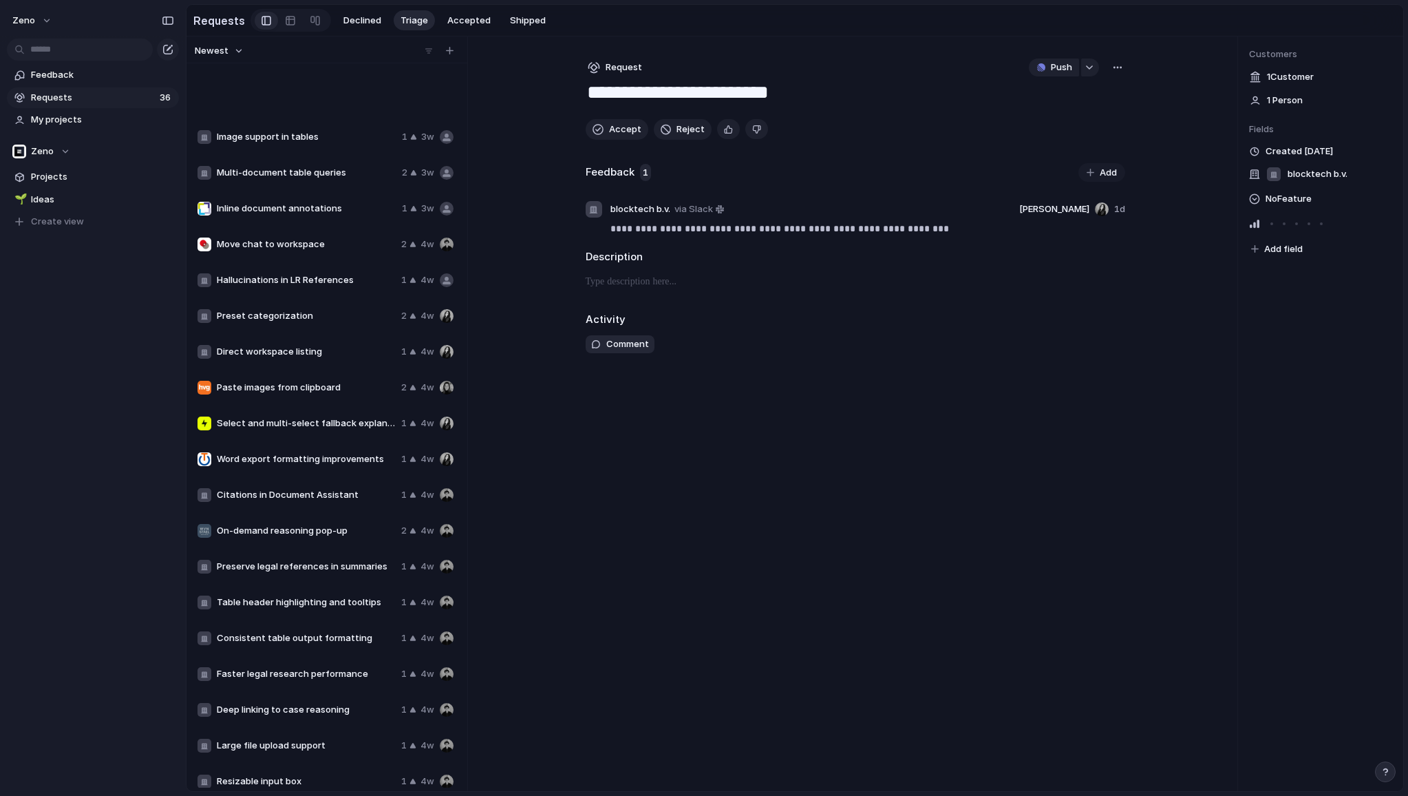
scroll to position [602, 0]
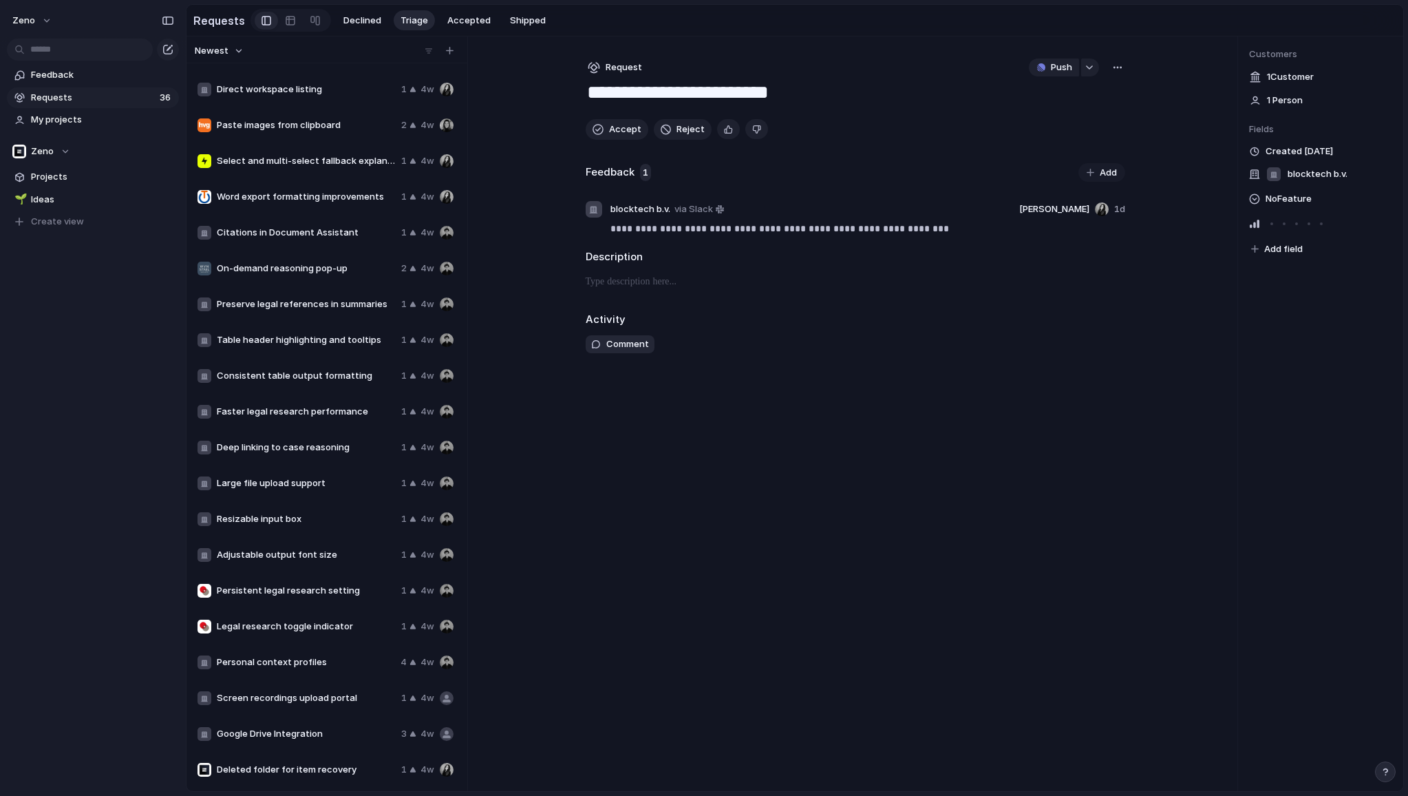
click at [96, 92] on span "Requests" at bounding box center [93, 98] width 125 height 14
click at [80, 186] on link "Projects" at bounding box center [93, 177] width 172 height 21
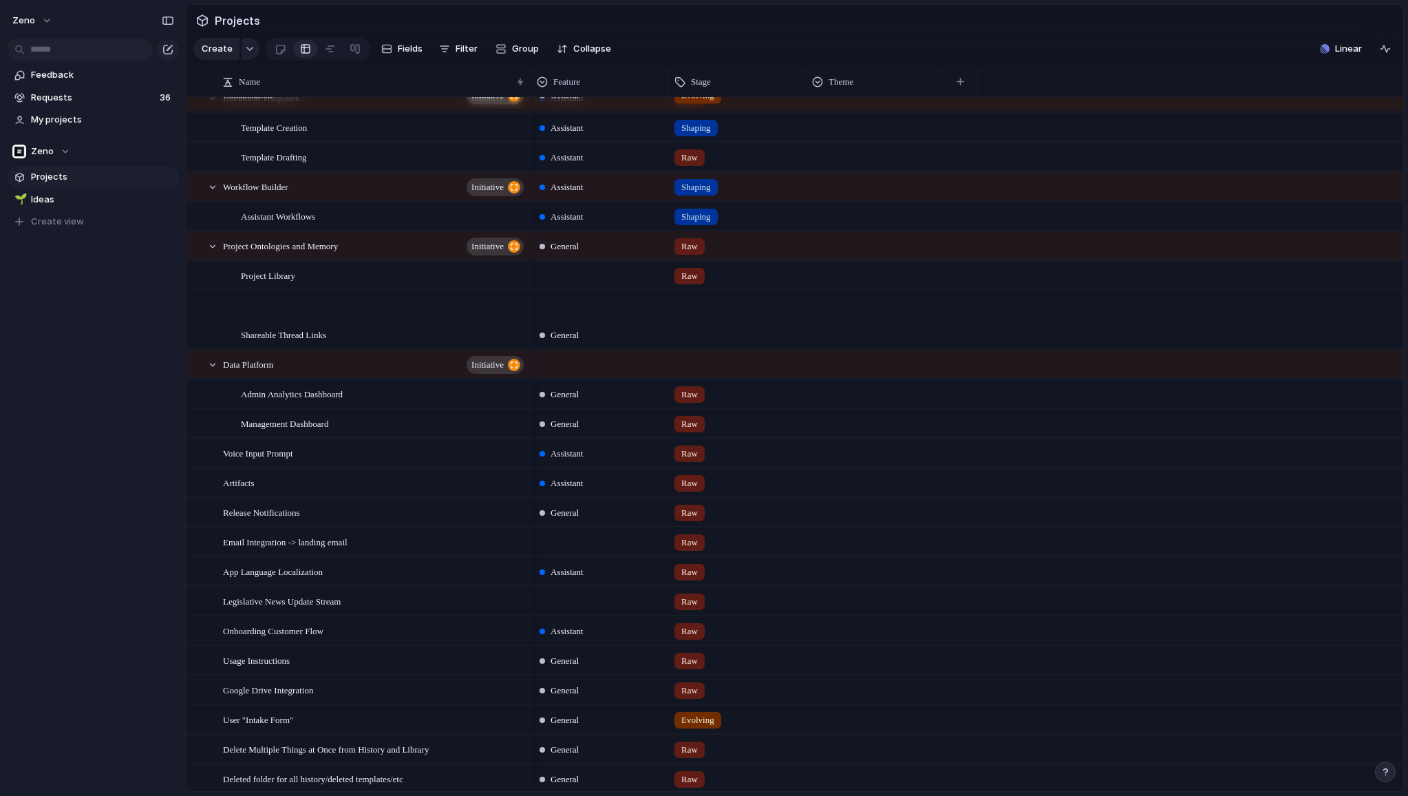
scroll to position [787, 0]
